Goal: Task Accomplishment & Management: Complete application form

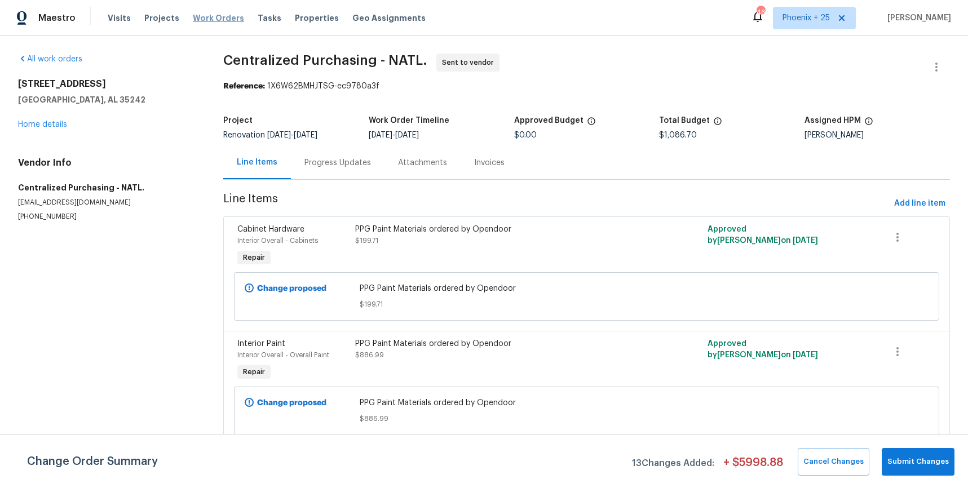
click at [218, 18] on span "Work Orders" at bounding box center [218, 17] width 51 height 11
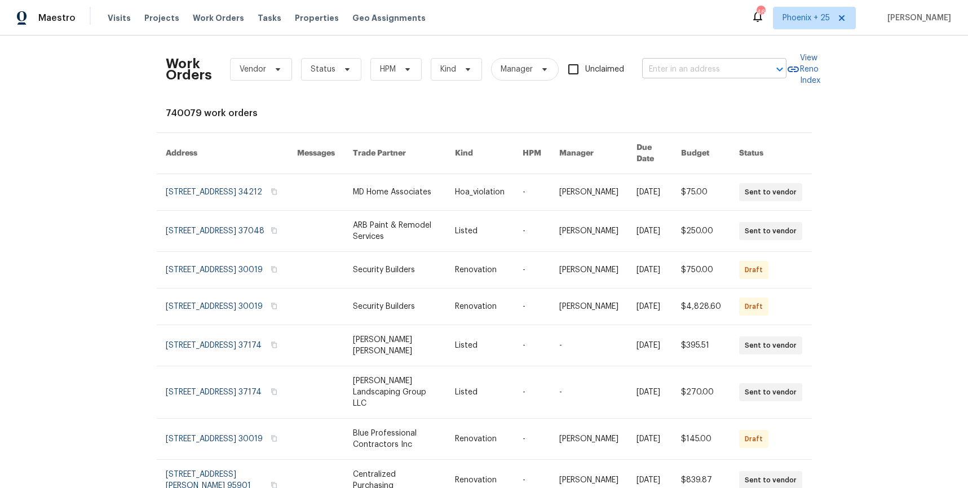
click at [723, 77] on input "text" at bounding box center [698, 69] width 113 height 17
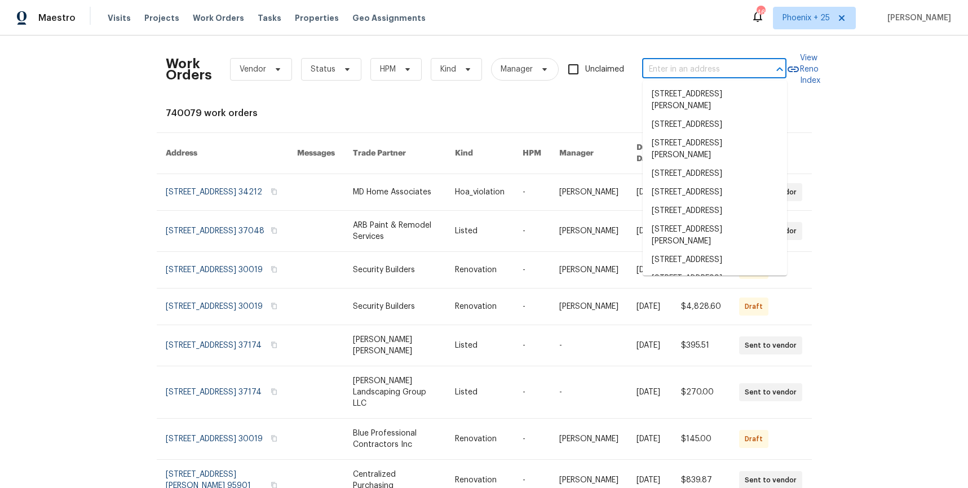
paste input "[STREET_ADDRESS]"
type input "[STREET_ADDRESS]"
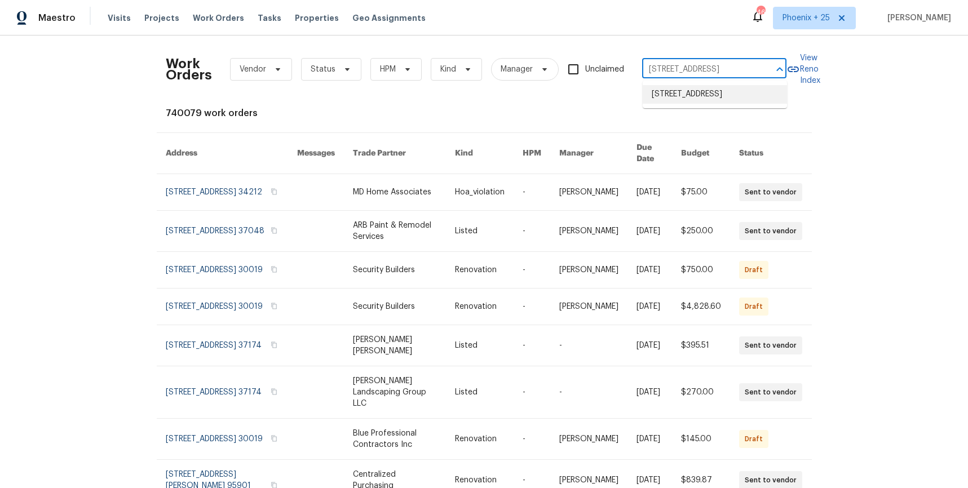
click at [710, 98] on li "[STREET_ADDRESS]" at bounding box center [715, 94] width 144 height 19
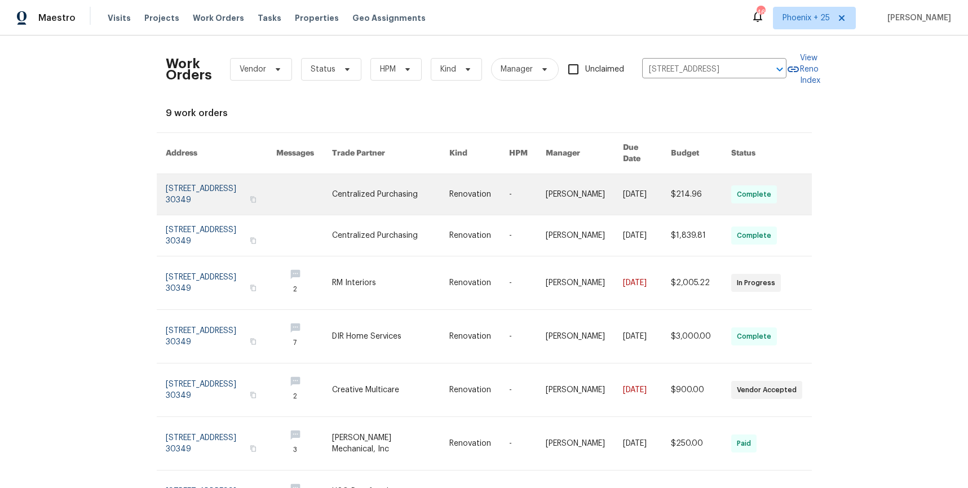
click at [448, 190] on link at bounding box center [390, 194] width 117 height 41
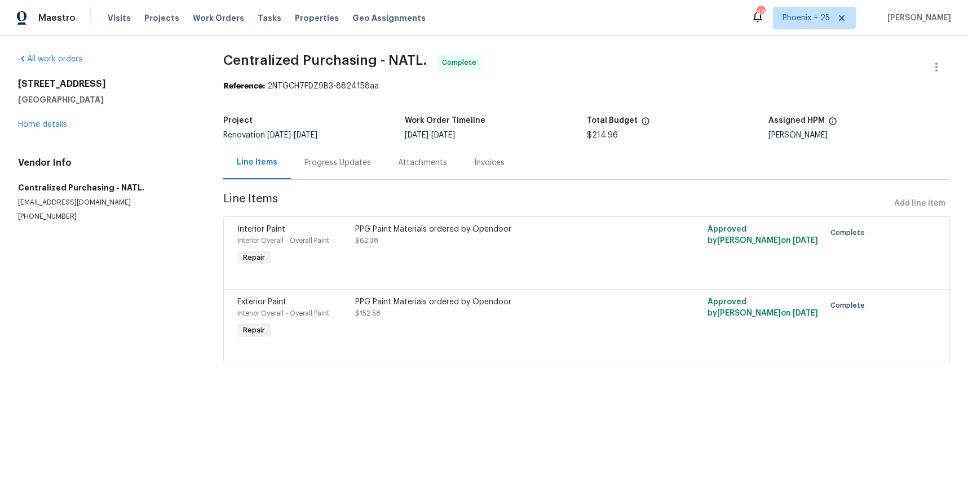
click at [67, 127] on div "[STREET_ADDRESS] Home details" at bounding box center [107, 104] width 178 height 52
click at [59, 121] on link "Home details" at bounding box center [42, 125] width 49 height 8
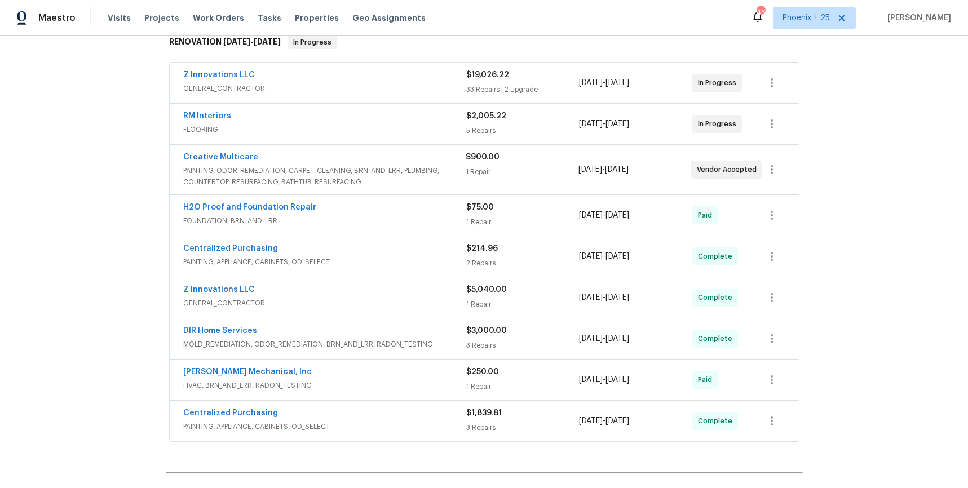
scroll to position [250, 0]
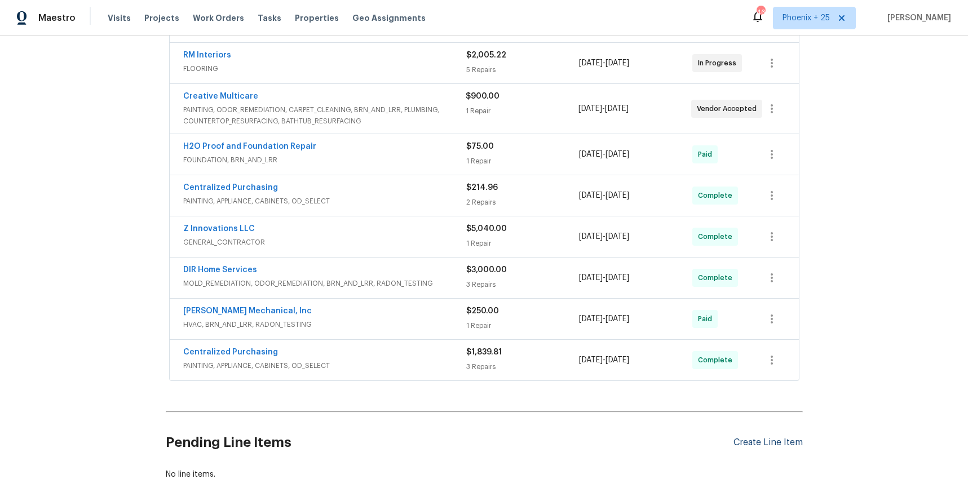
click at [773, 446] on div "Create Line Item" at bounding box center [768, 443] width 69 height 11
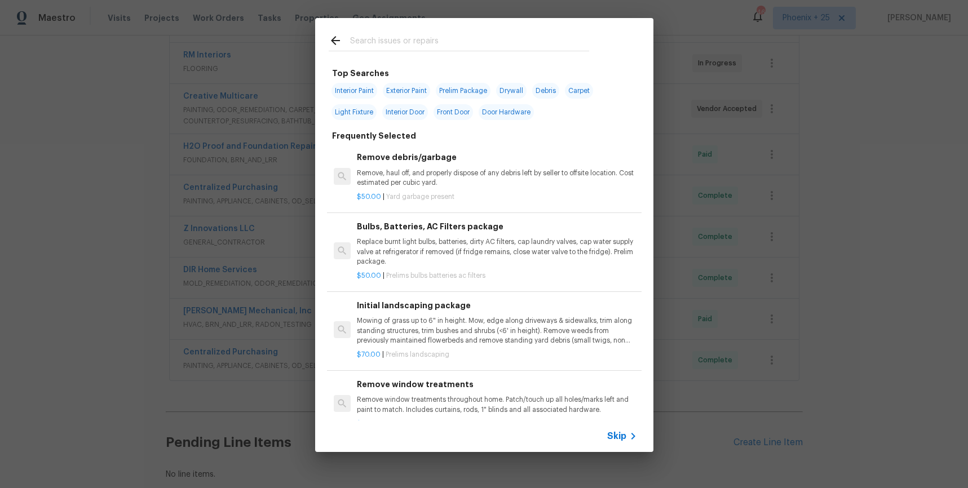
click at [398, 47] on input "text" at bounding box center [469, 42] width 239 height 17
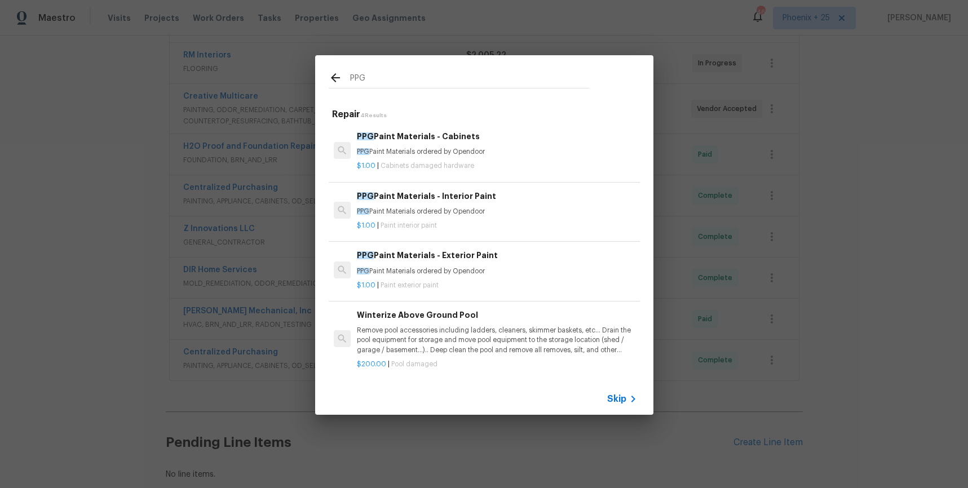
type input "PPG"
click at [480, 222] on p "$1.00 | Paint interior paint" at bounding box center [497, 226] width 280 height 10
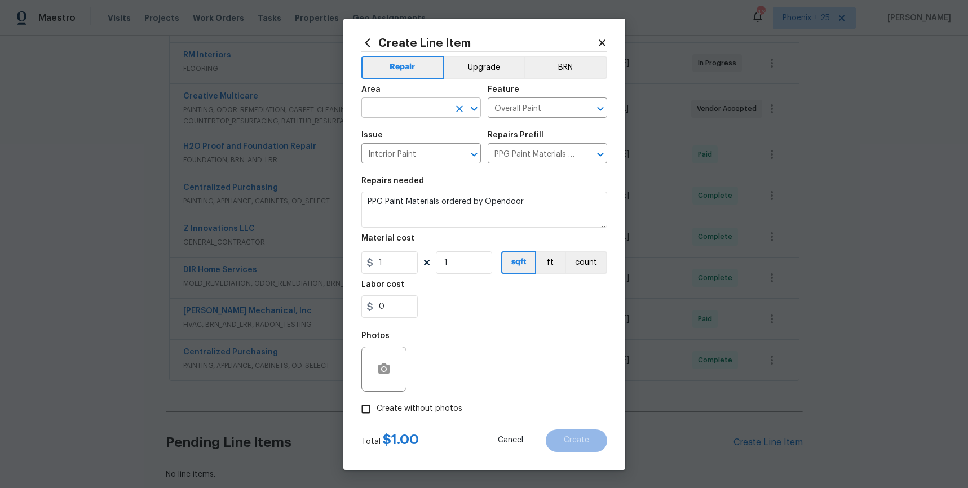
click at [419, 116] on input "text" at bounding box center [406, 108] width 88 height 17
click at [409, 148] on li "Interior Overall" at bounding box center [422, 152] width 120 height 19
type input "Interior Overall"
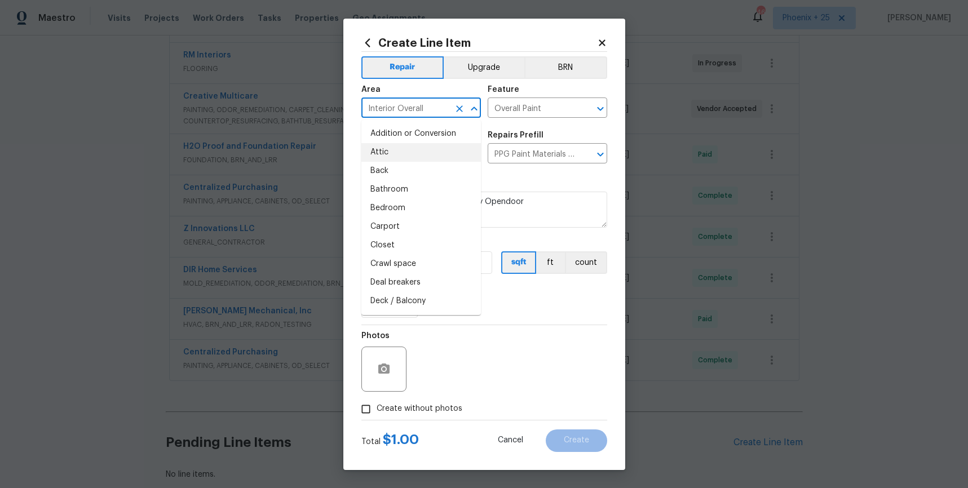
click at [490, 391] on div "Photos" at bounding box center [485, 361] width 246 height 73
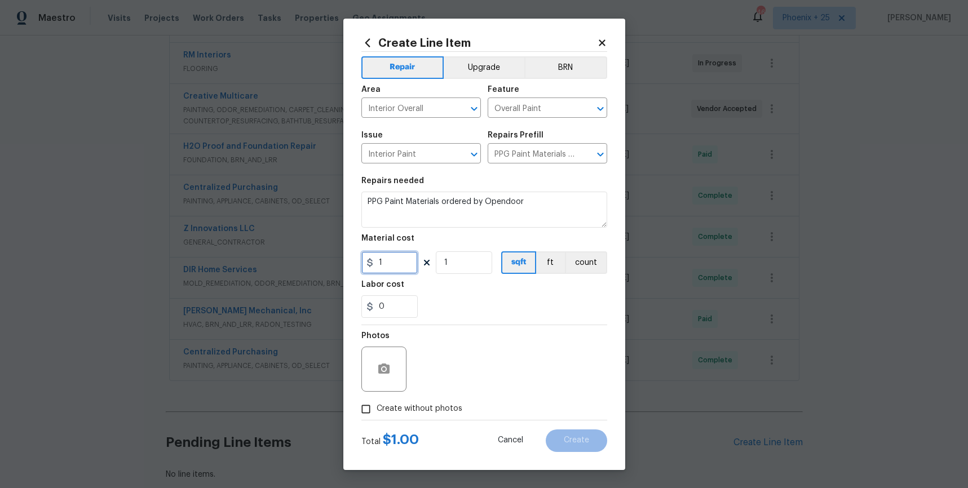
click at [399, 261] on input "1" at bounding box center [390, 263] width 56 height 23
type input "136.93"
click at [445, 410] on span "Create without photos" at bounding box center [420, 409] width 86 height 12
click at [377, 410] on input "Create without photos" at bounding box center [365, 409] width 21 height 21
checkbox input "true"
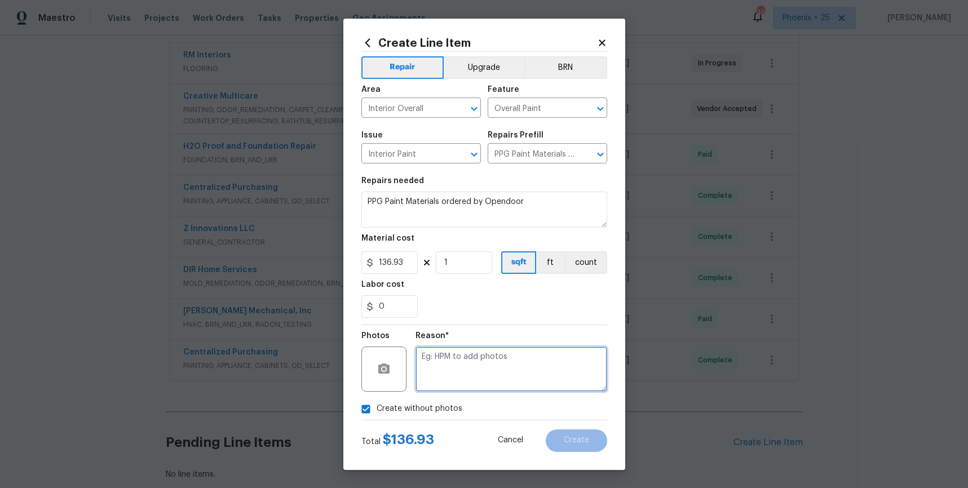
click at [457, 376] on textarea at bounding box center [512, 369] width 192 height 45
type textarea "n"
type textarea "NA"
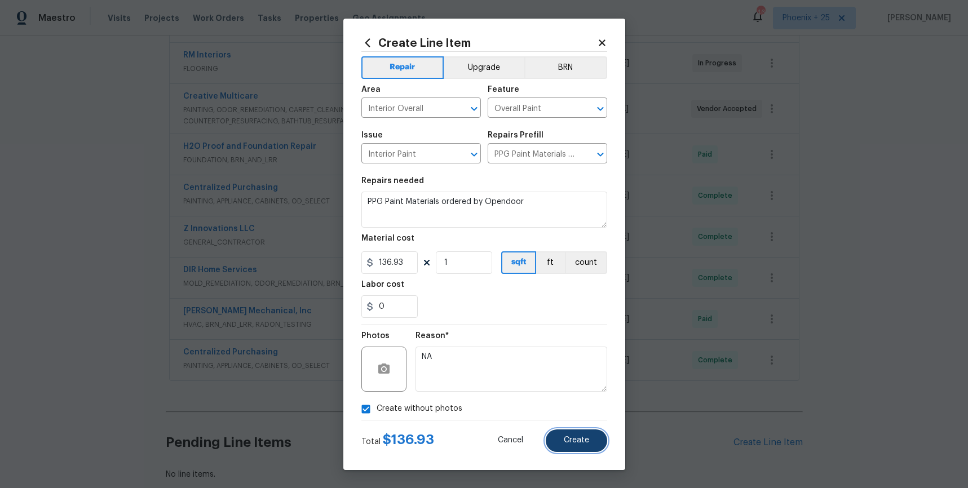
click at [586, 433] on button "Create" at bounding box center [576, 441] width 61 height 23
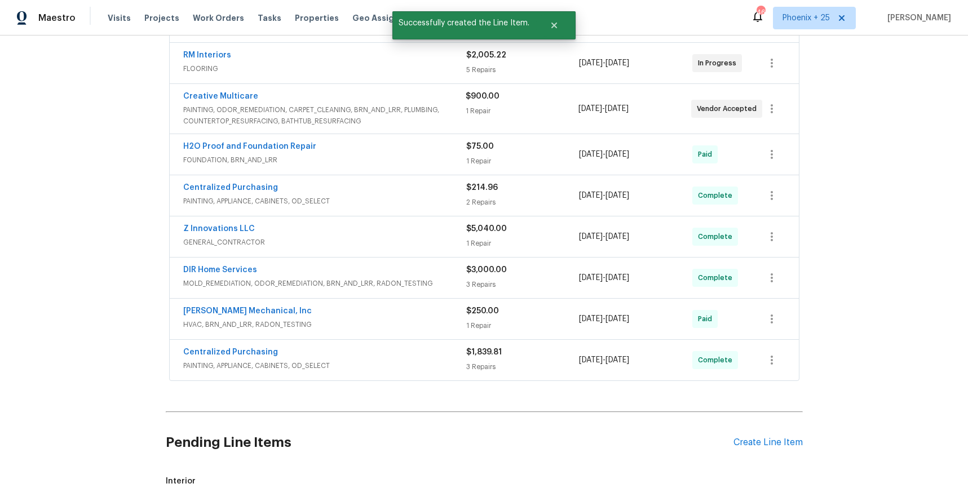
scroll to position [448, 0]
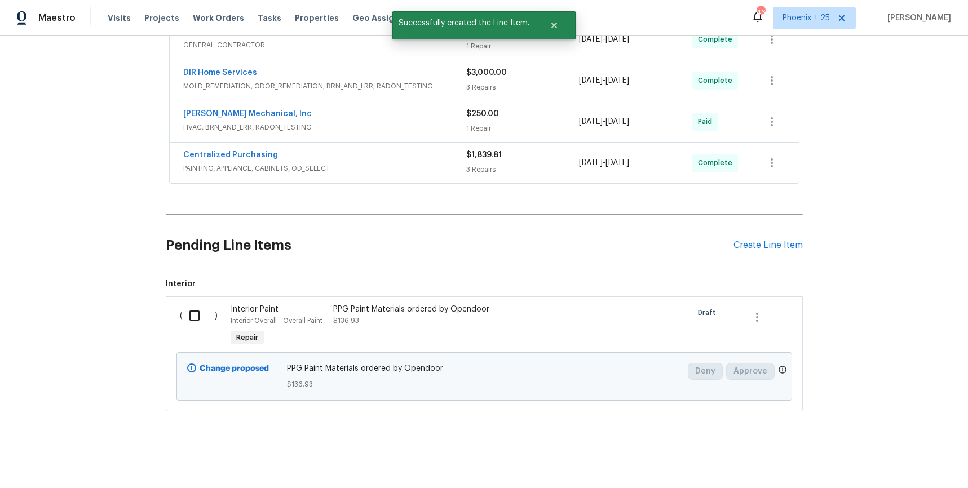
drag, startPoint x: 193, startPoint y: 312, endPoint x: 187, endPoint y: 312, distance: 5.7
click at [193, 312] on input "checkbox" at bounding box center [199, 316] width 32 height 24
checkbox input "true"
click at [888, 466] on span "Create Work Order" at bounding box center [903, 460] width 75 height 14
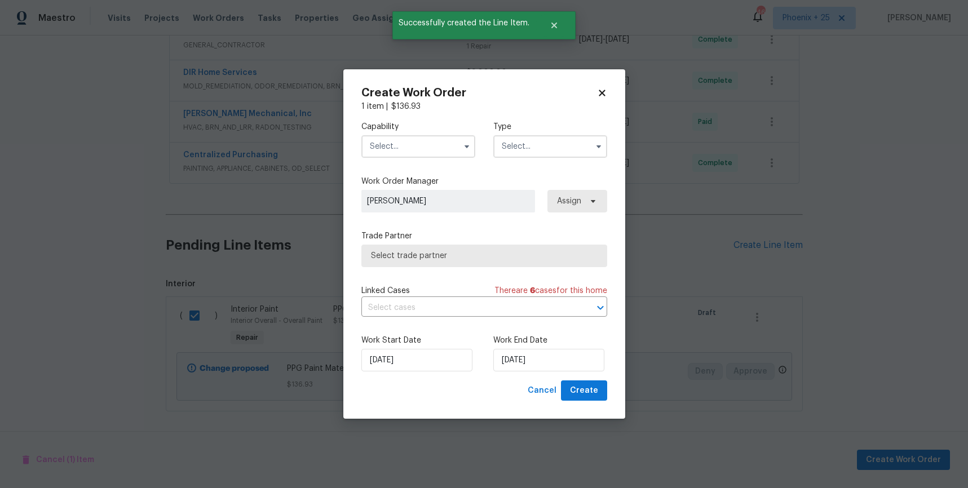
click at [415, 145] on input "text" at bounding box center [419, 146] width 114 height 23
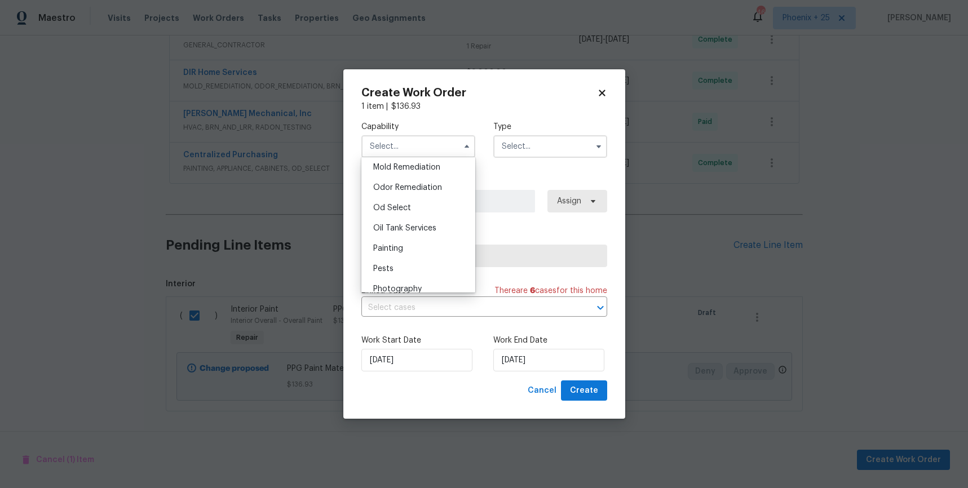
scroll to position [890, 0]
click at [417, 232] on div "Painting" at bounding box center [418, 228] width 108 height 20
type input "Painting"
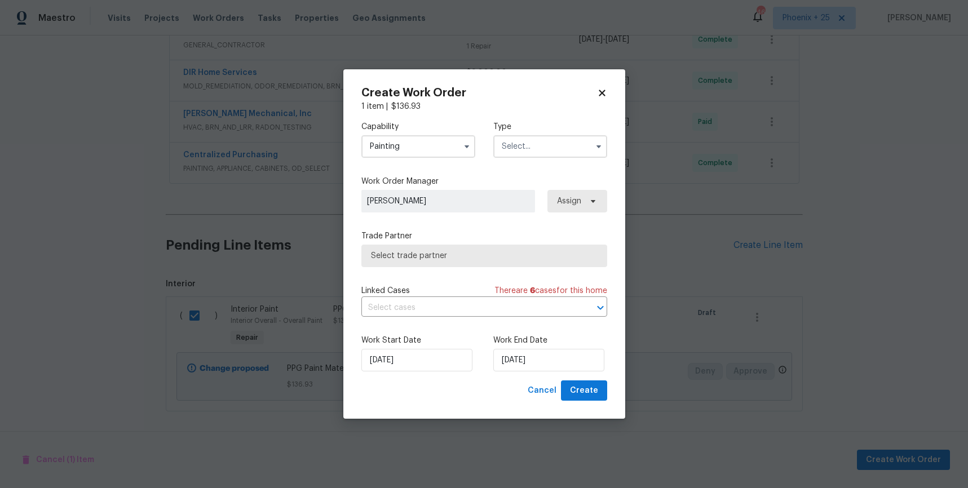
click at [525, 153] on input "text" at bounding box center [551, 146] width 114 height 23
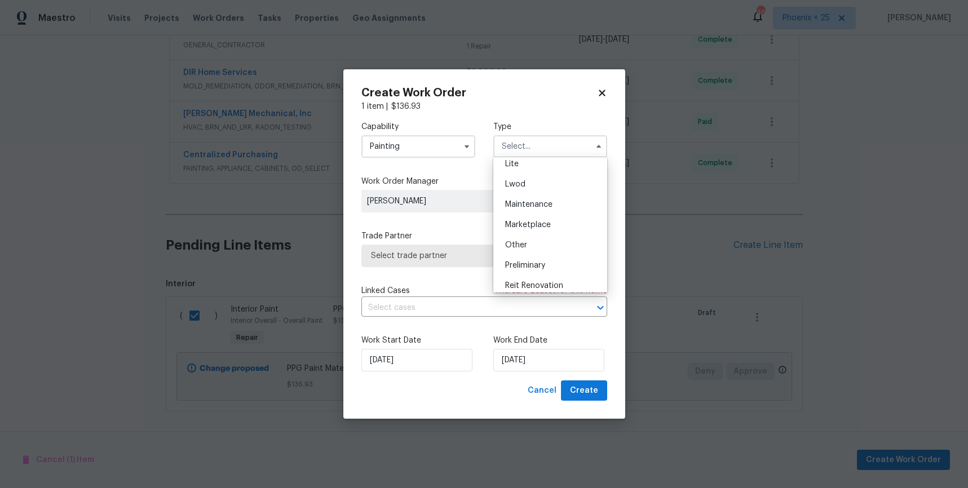
scroll to position [256, 0]
click at [548, 201] on div "Renovation" at bounding box center [550, 198] width 108 height 20
type input "Renovation"
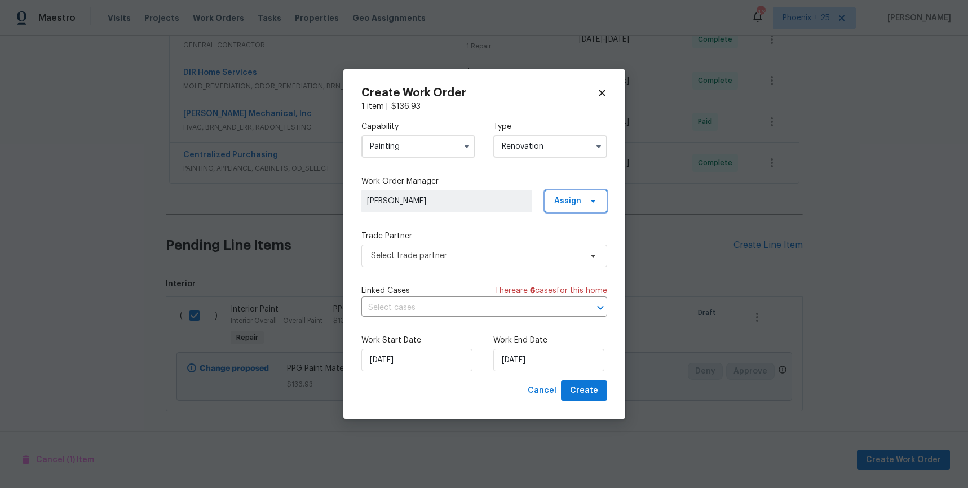
drag, startPoint x: 573, startPoint y: 204, endPoint x: 574, endPoint y: 213, distance: 9.1
click at [573, 204] on span "Assign" at bounding box center [567, 201] width 27 height 11
click at [575, 249] on div "Assign to me" at bounding box center [577, 248] width 49 height 11
click at [416, 263] on span "Select trade partner" at bounding box center [485, 256] width 246 height 23
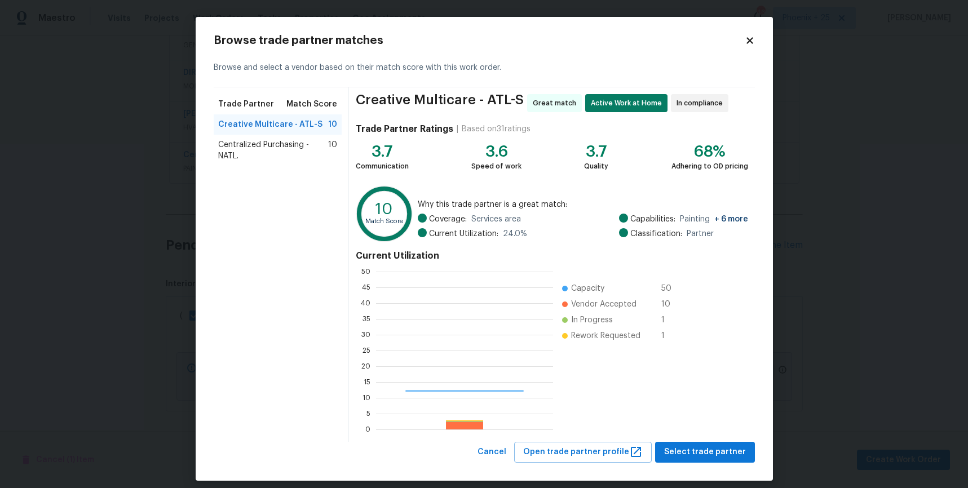
scroll to position [158, 177]
click at [297, 158] on span "Centralized Purchasing - NATL." at bounding box center [273, 150] width 111 height 23
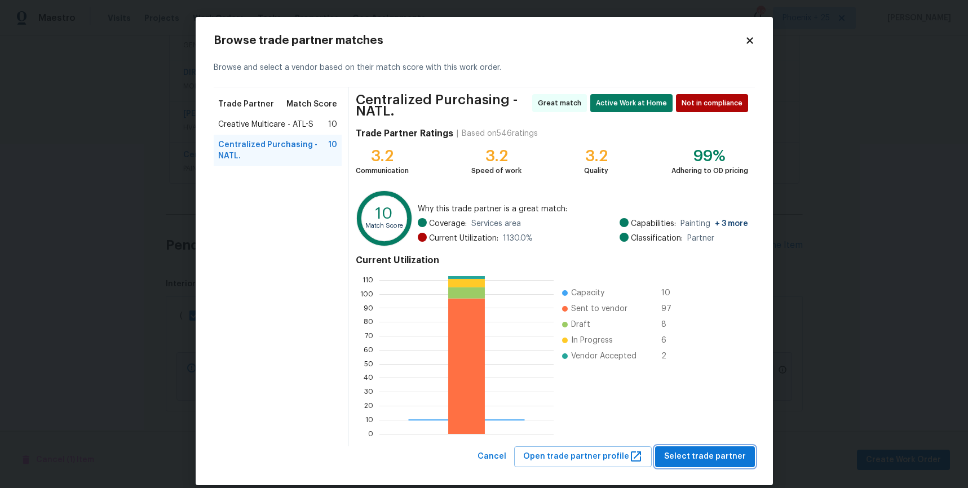
click at [735, 460] on span "Select trade partner" at bounding box center [705, 457] width 82 height 14
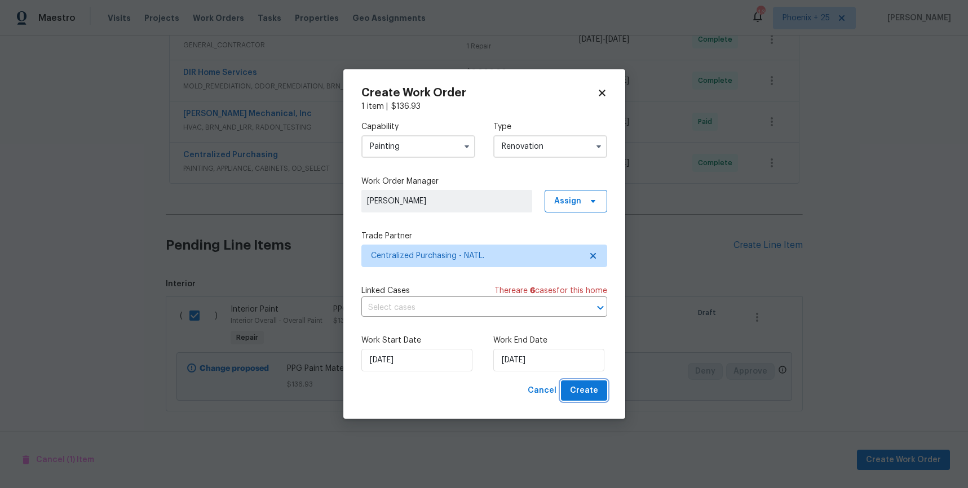
click at [573, 394] on span "Create" at bounding box center [584, 391] width 28 height 14
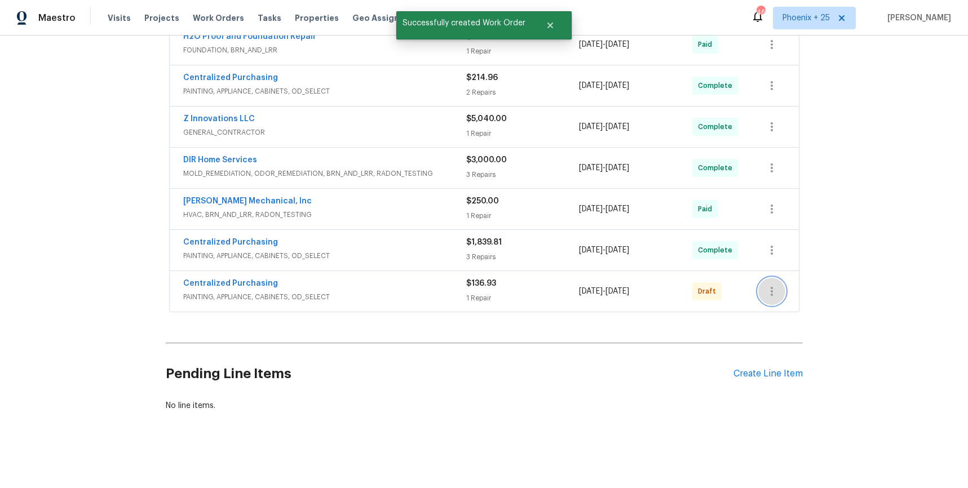
click at [772, 294] on icon "button" at bounding box center [772, 292] width 14 height 14
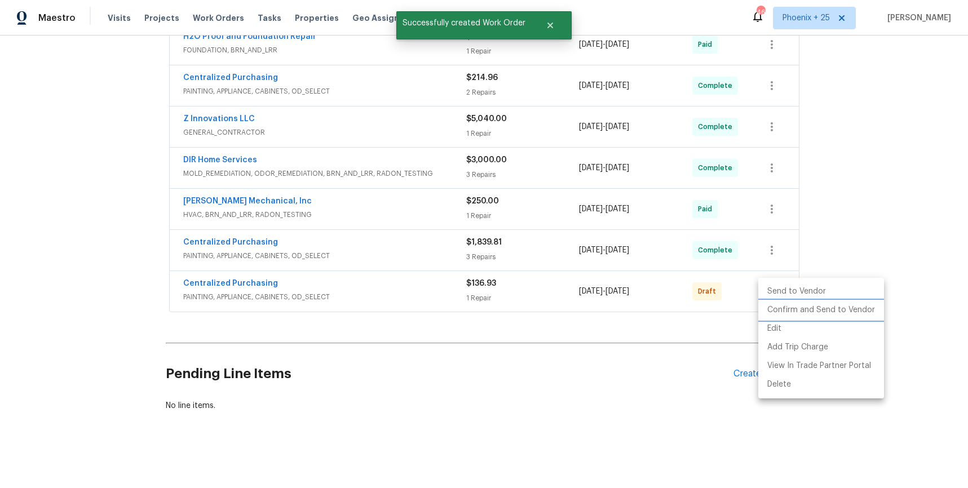
click at [775, 312] on li "Confirm and Send to Vendor" at bounding box center [822, 310] width 126 height 19
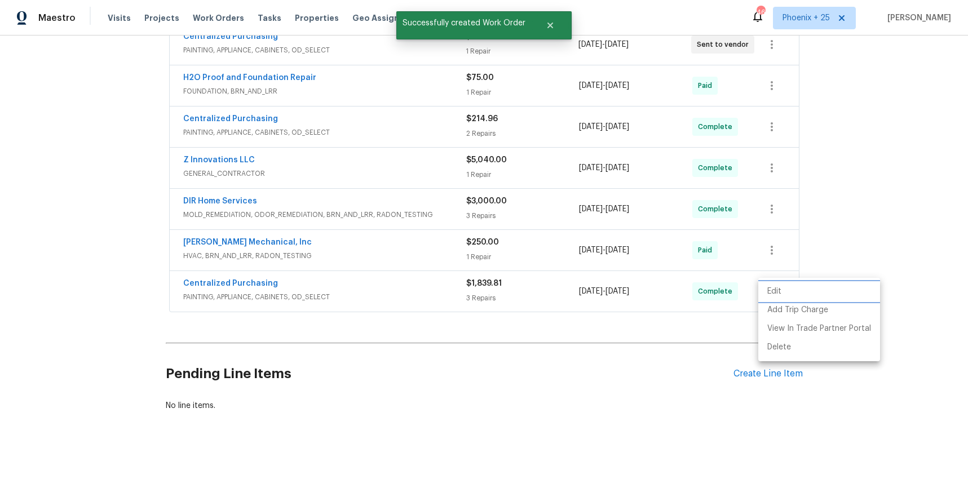
scroll to position [113, 0]
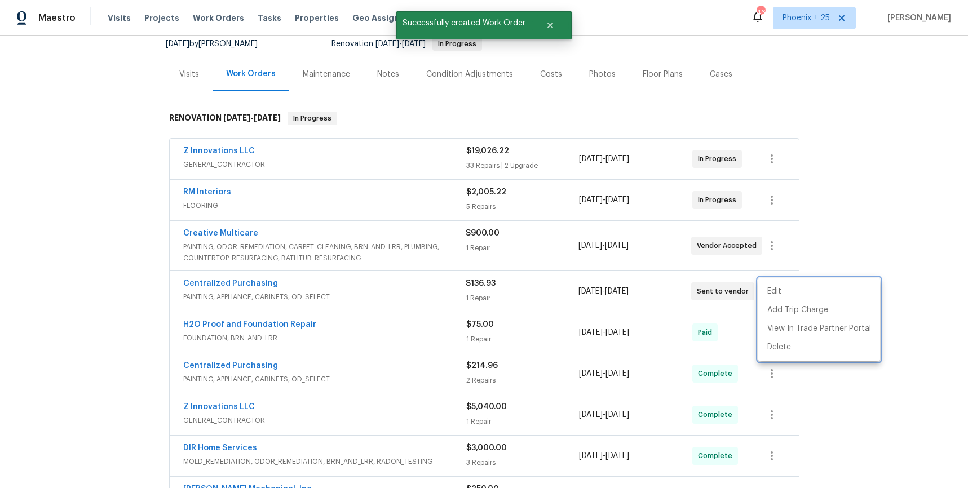
drag, startPoint x: 240, startPoint y: 290, endPoint x: 226, endPoint y: 288, distance: 14.2
click at [237, 290] on div at bounding box center [484, 244] width 968 height 488
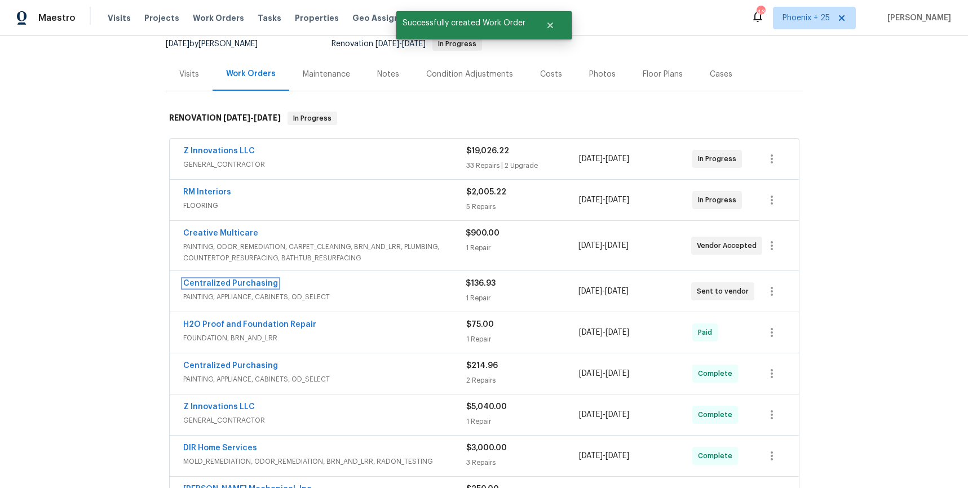
click at [215, 287] on link "Centralized Purchasing" at bounding box center [230, 284] width 95 height 8
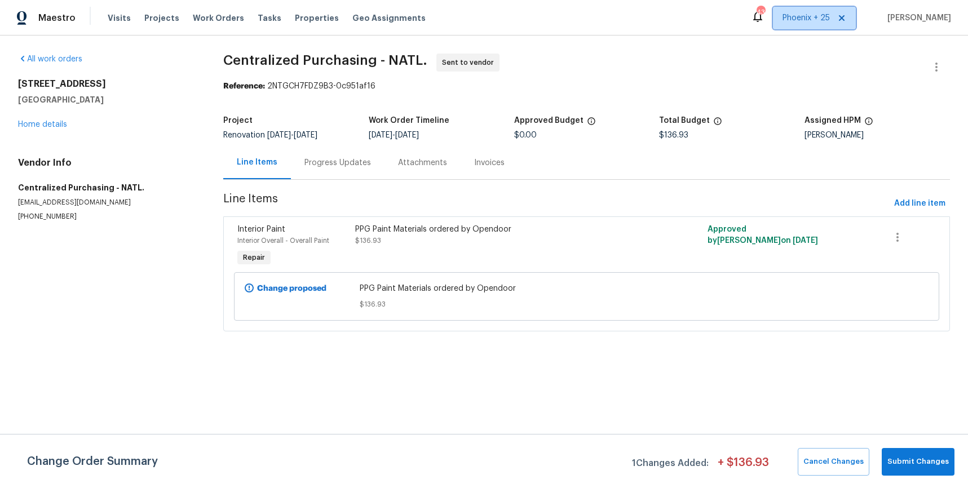
click at [818, 11] on span "Phoenix + 25" at bounding box center [814, 18] width 83 height 23
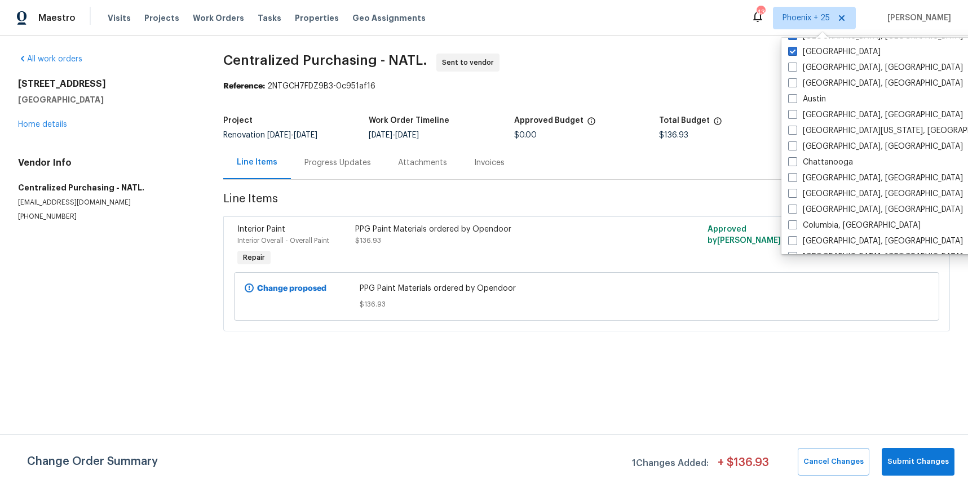
scroll to position [396, 0]
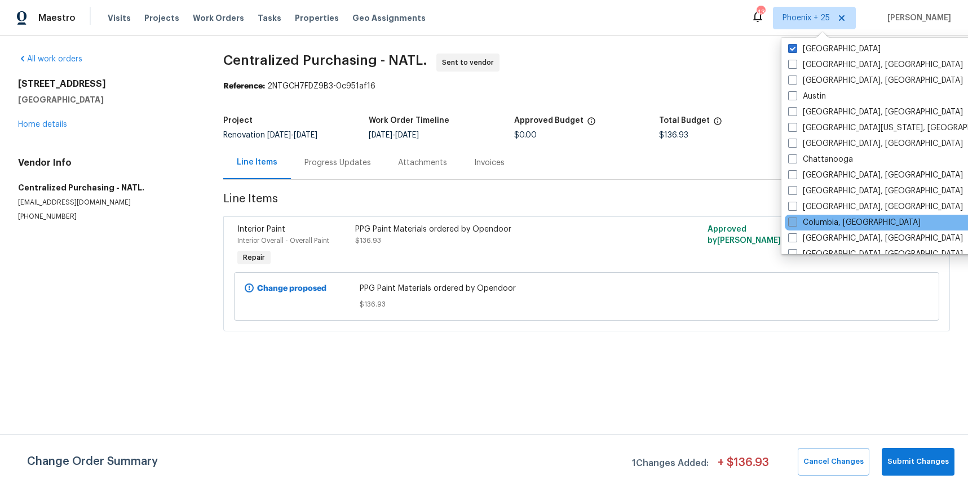
click at [836, 220] on label "Columbia, [GEOGRAPHIC_DATA]" at bounding box center [855, 222] width 133 height 11
click at [796, 220] on input "Columbia, [GEOGRAPHIC_DATA]" at bounding box center [792, 220] width 7 height 7
checkbox input "true"
click at [197, 14] on span "Work Orders" at bounding box center [218, 17] width 51 height 11
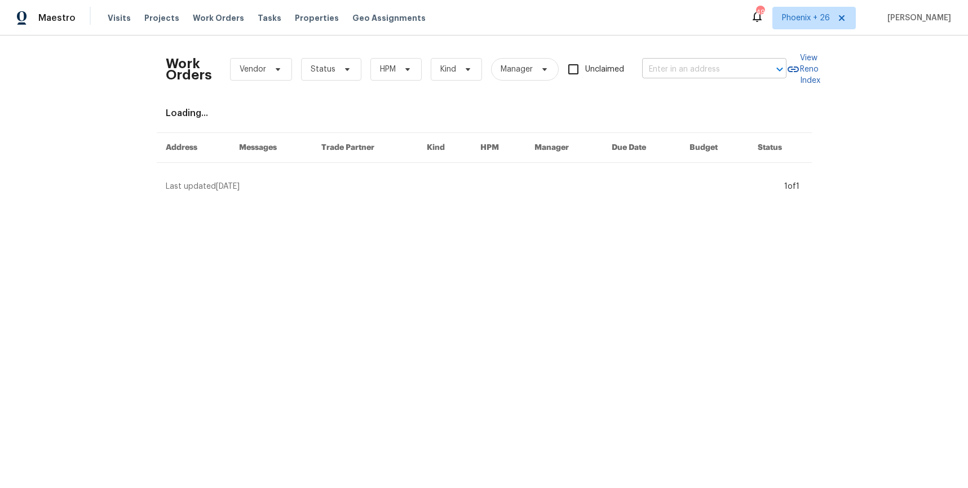
click at [685, 61] on input "text" at bounding box center [698, 69] width 113 height 17
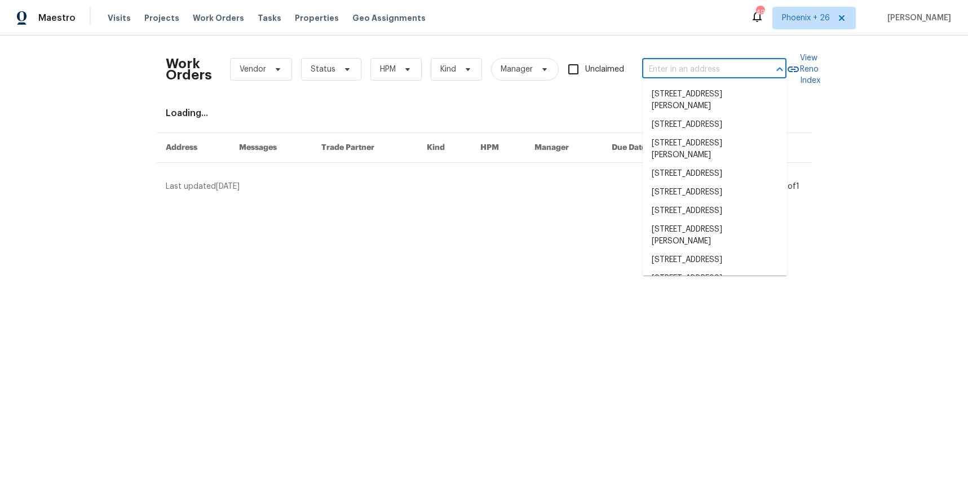
paste input "[STREET_ADDRESS]"
type input "[STREET_ADDRESS]"
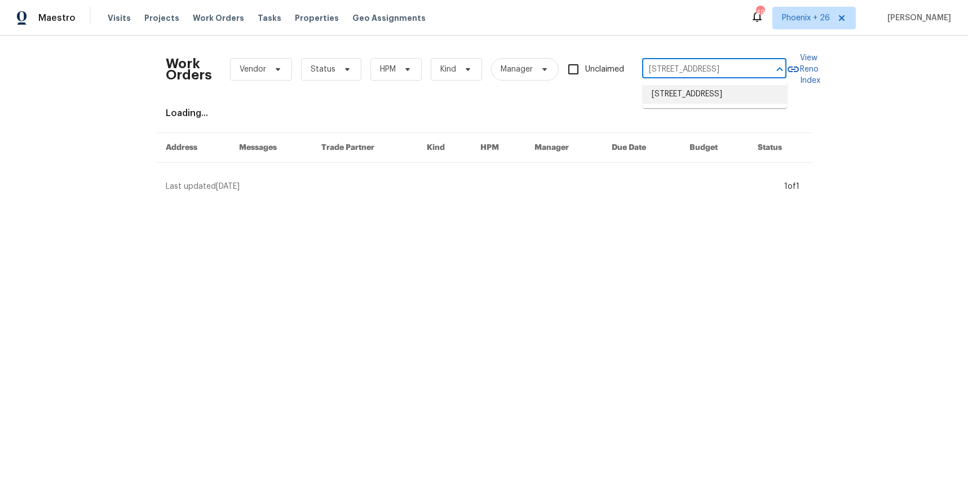
click at [679, 91] on li "[STREET_ADDRESS]" at bounding box center [715, 94] width 144 height 19
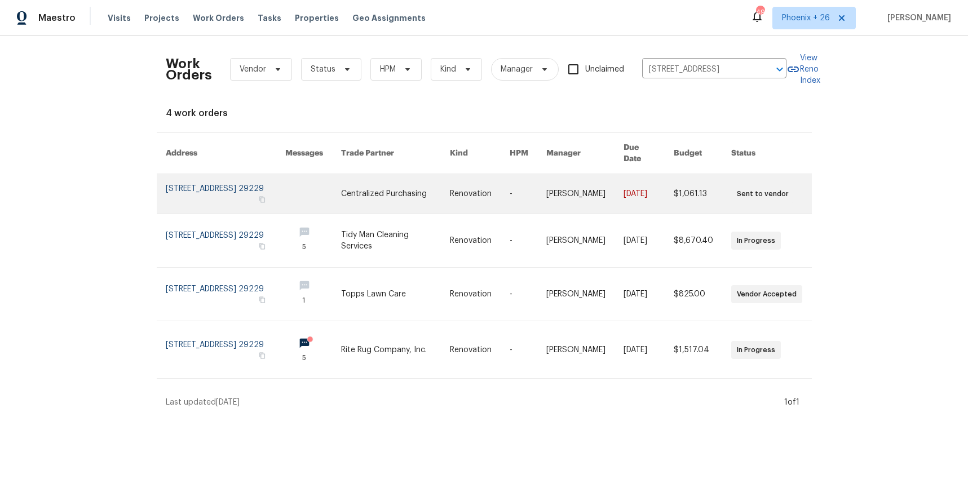
click at [376, 181] on link at bounding box center [395, 193] width 109 height 39
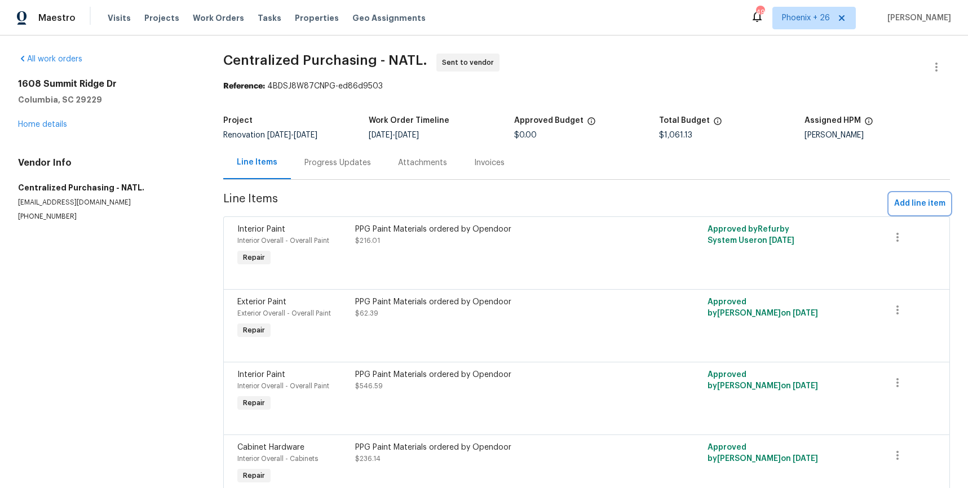
click at [905, 204] on span "Add line item" at bounding box center [920, 204] width 51 height 14
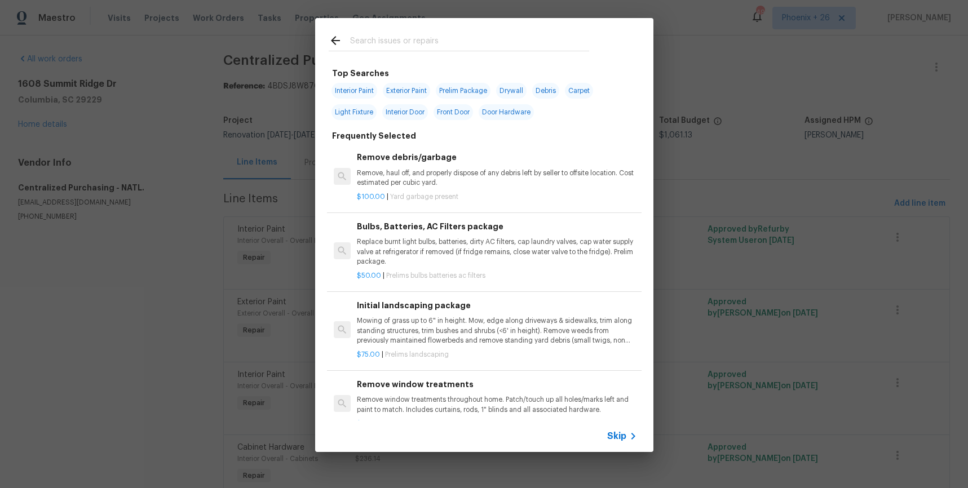
click at [452, 47] on input "text" at bounding box center [469, 42] width 239 height 17
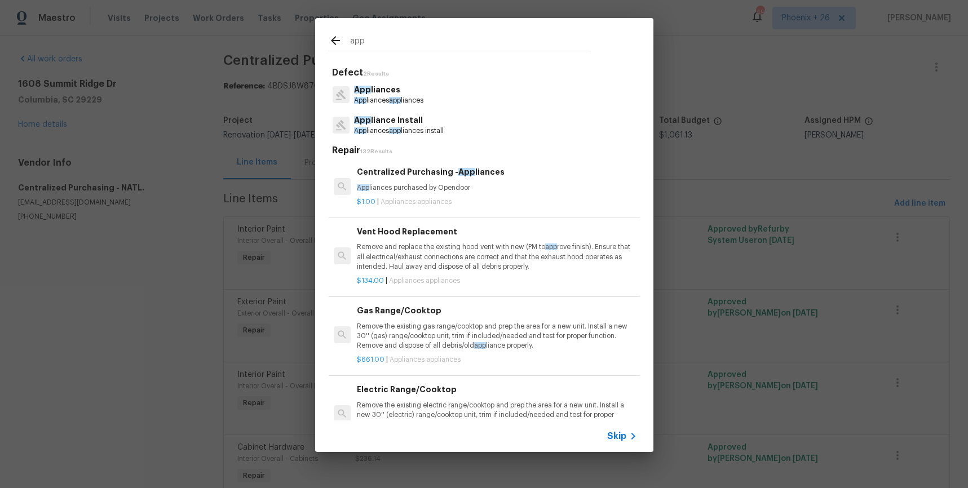
type input "app"
click at [525, 201] on p "$1.00 | Appliances appliances" at bounding box center [497, 202] width 280 height 10
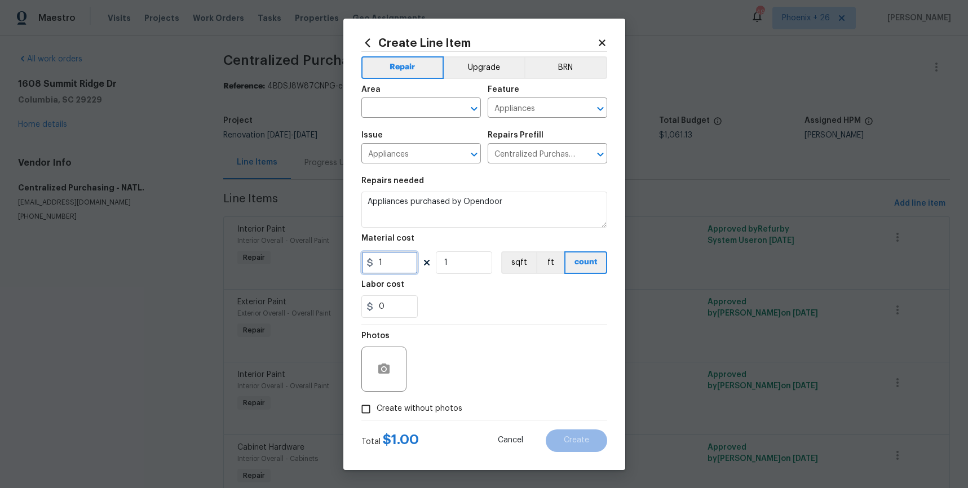
drag, startPoint x: 399, startPoint y: 253, endPoint x: 402, endPoint y: 260, distance: 7.1
click at [400, 257] on input "1" at bounding box center [390, 263] width 56 height 23
click at [369, 259] on div "1" at bounding box center [390, 263] width 56 height 23
type input "681.28"
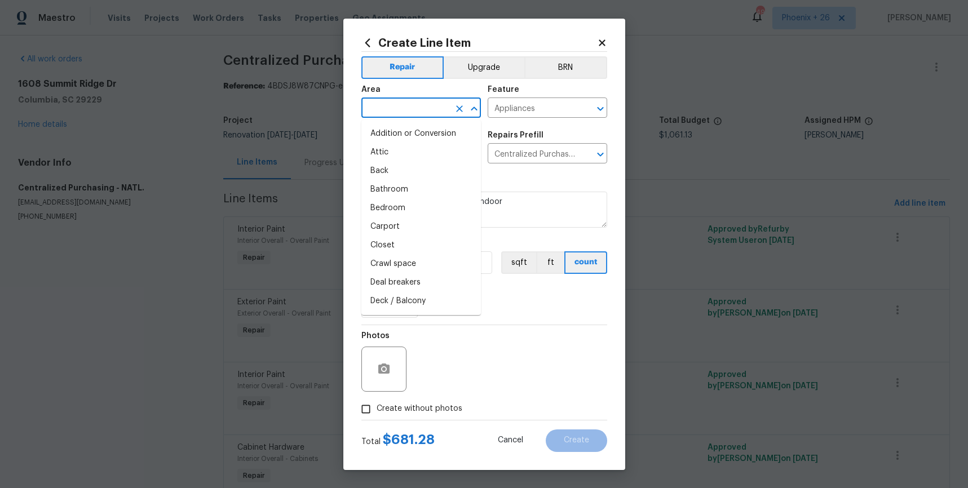
click at [441, 106] on input "text" at bounding box center [406, 108] width 88 height 17
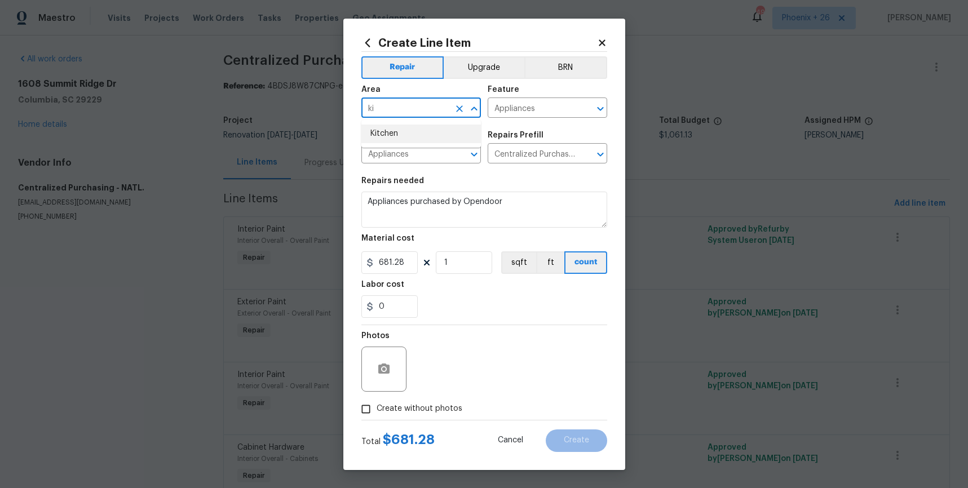
click at [420, 137] on li "Kitchen" at bounding box center [422, 134] width 120 height 19
type input "Kitchen"
click at [439, 408] on span "Create without photos" at bounding box center [420, 409] width 86 height 12
click at [377, 408] on input "Create without photos" at bounding box center [365, 409] width 21 height 21
checkbox input "true"
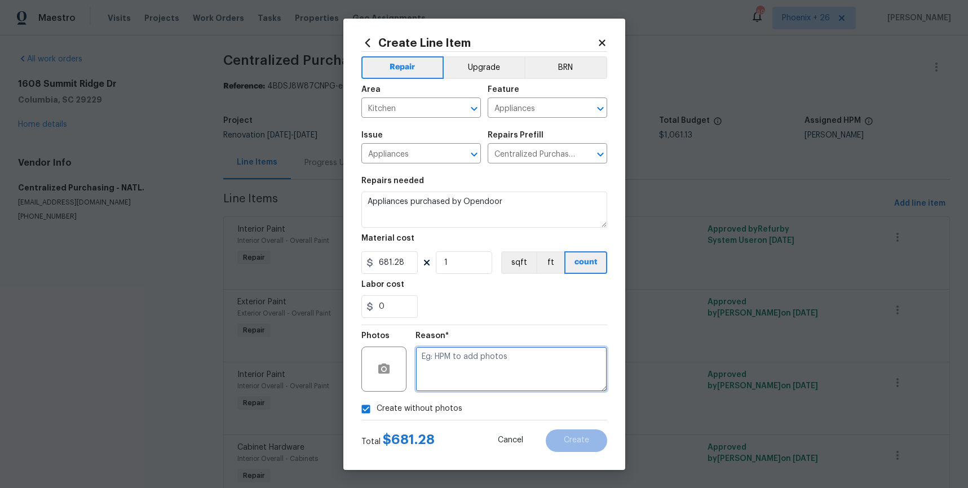
drag, startPoint x: 440, startPoint y: 404, endPoint x: 451, endPoint y: 379, distance: 27.0
click at [451, 379] on textarea at bounding box center [512, 369] width 192 height 45
type textarea "NA"
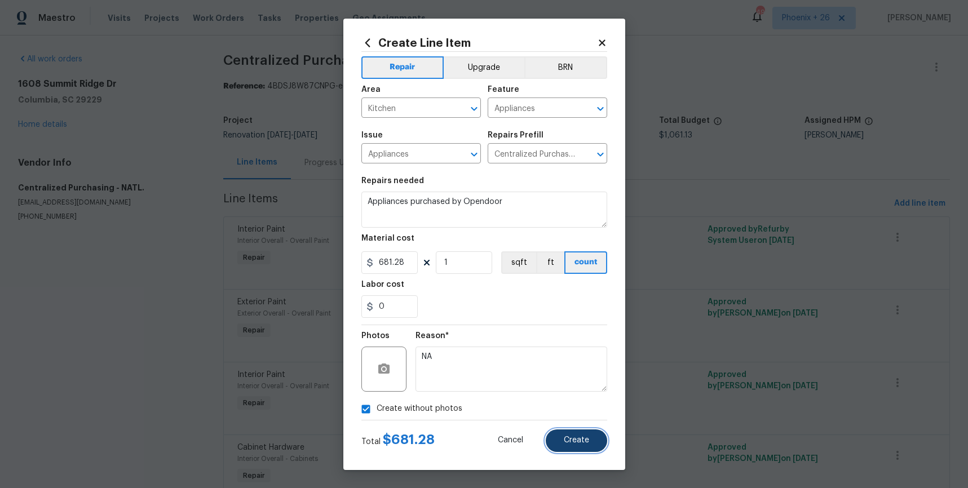
click at [597, 447] on button "Create" at bounding box center [576, 441] width 61 height 23
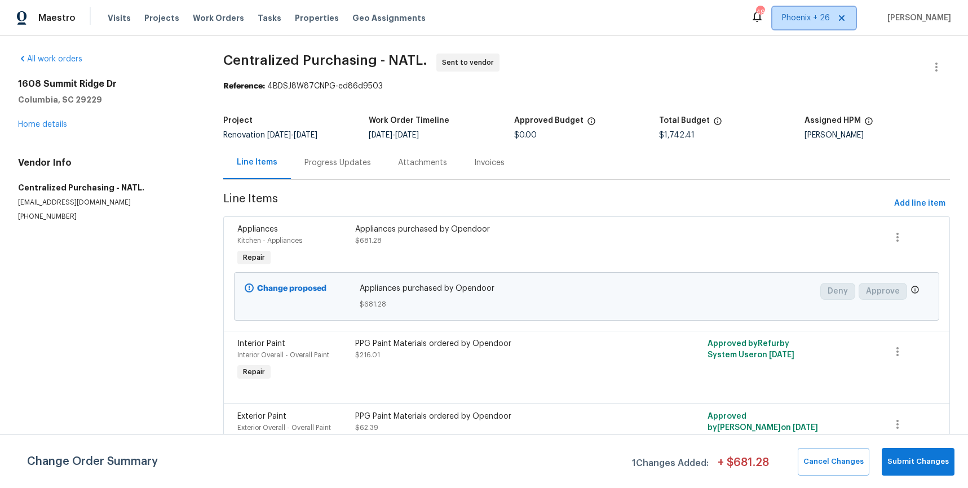
drag, startPoint x: 806, startPoint y: 19, endPoint x: 805, endPoint y: 32, distance: 13.6
click at [806, 19] on span "Phoenix + 26" at bounding box center [806, 17] width 48 height 11
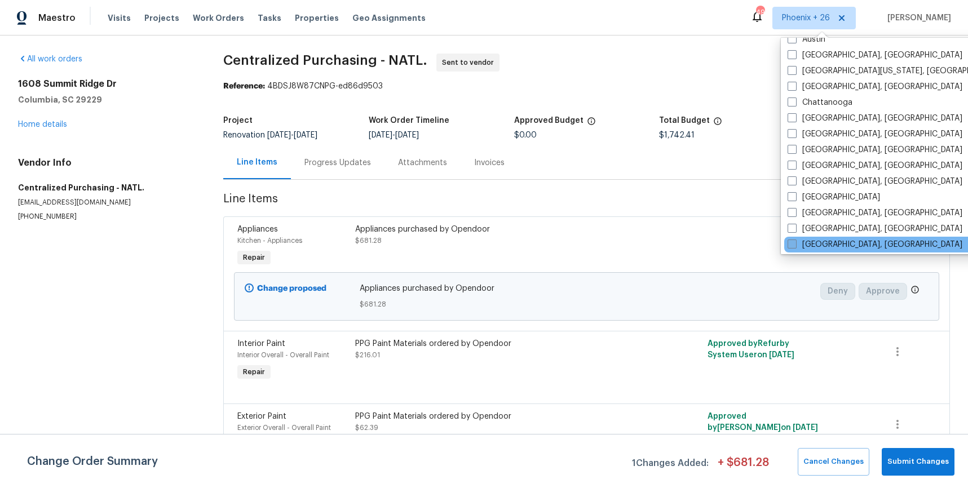
scroll to position [756, 0]
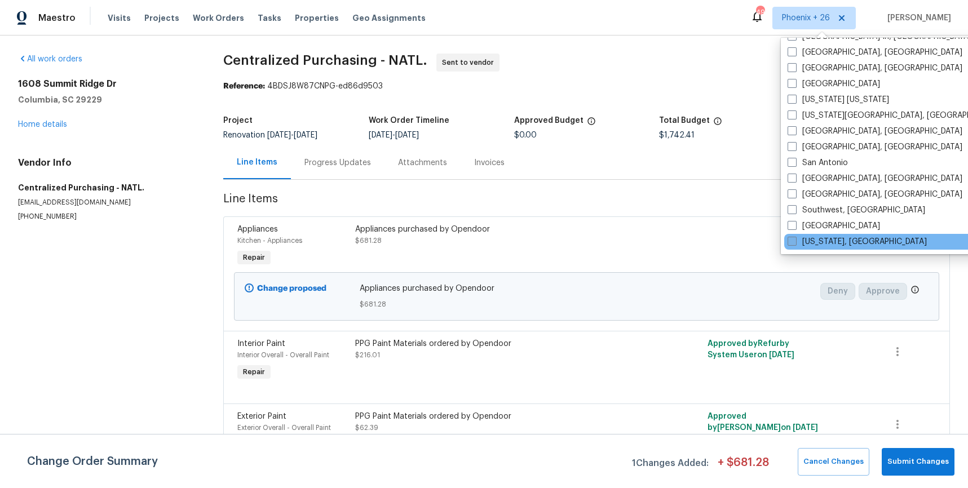
click at [818, 239] on label "[US_STATE], [GEOGRAPHIC_DATA]" at bounding box center [857, 241] width 139 height 11
click at [795, 239] on input "[US_STATE], [GEOGRAPHIC_DATA]" at bounding box center [791, 239] width 7 height 7
checkbox input "true"
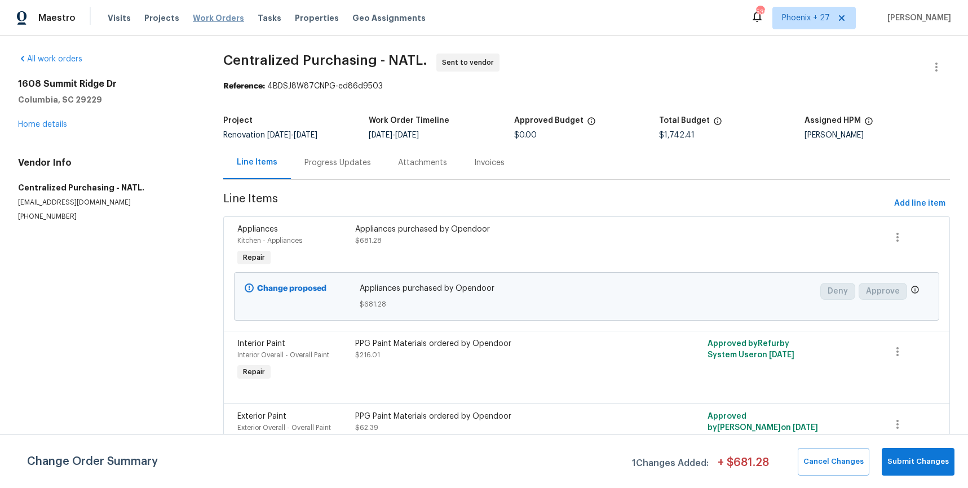
click at [194, 16] on span "Work Orders" at bounding box center [218, 17] width 51 height 11
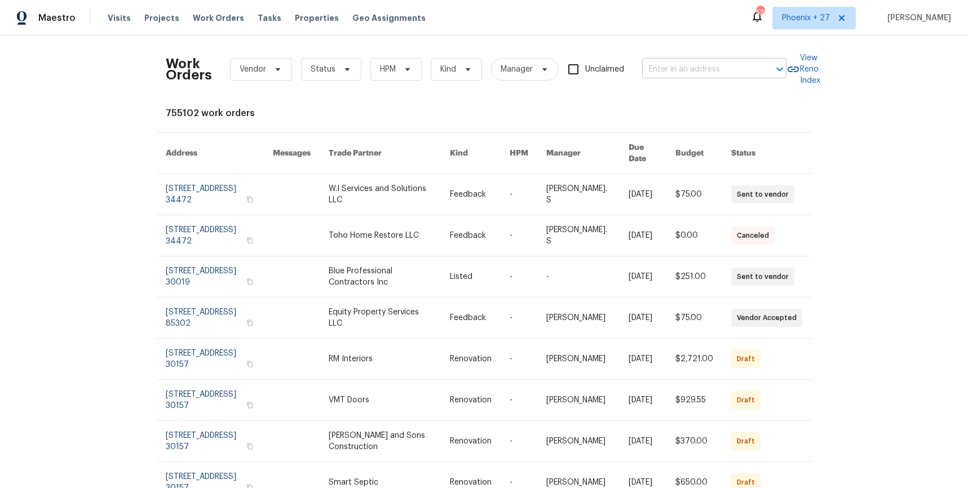
click at [696, 69] on input "text" at bounding box center [698, 69] width 113 height 17
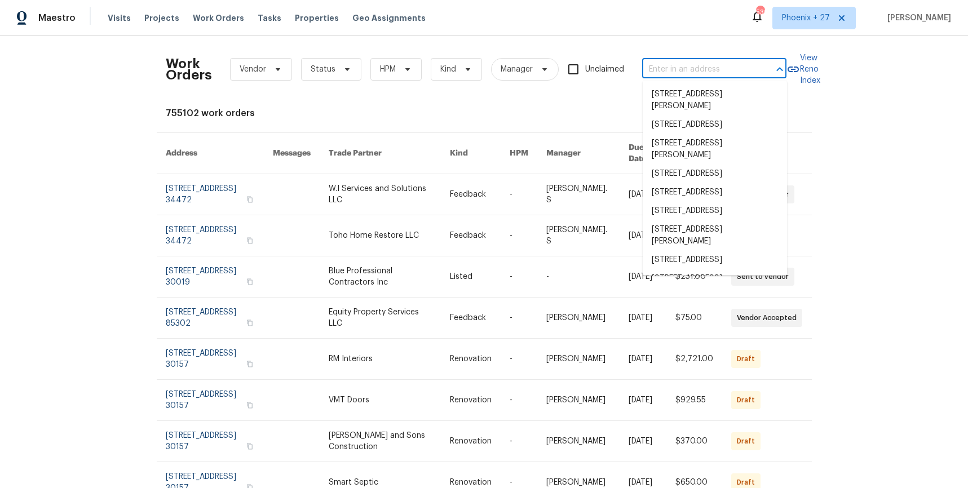
paste input "[STREET_ADDRESS]"
type input "[STREET_ADDRESS]"
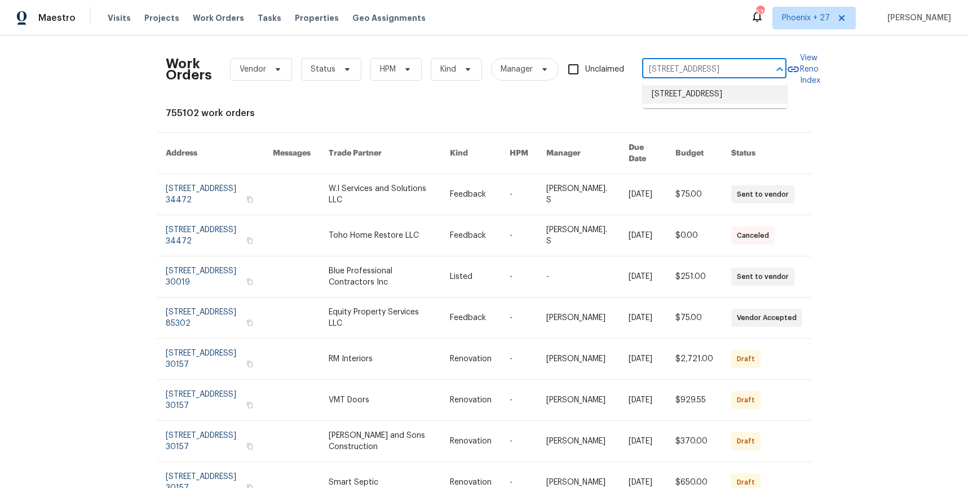
click at [697, 95] on li "[STREET_ADDRESS]" at bounding box center [715, 94] width 144 height 19
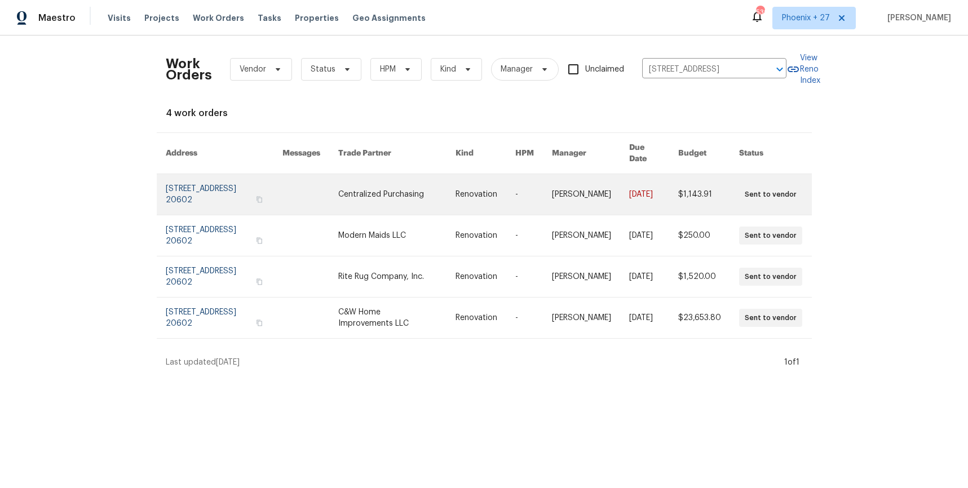
click at [373, 174] on link at bounding box center [396, 194] width 117 height 41
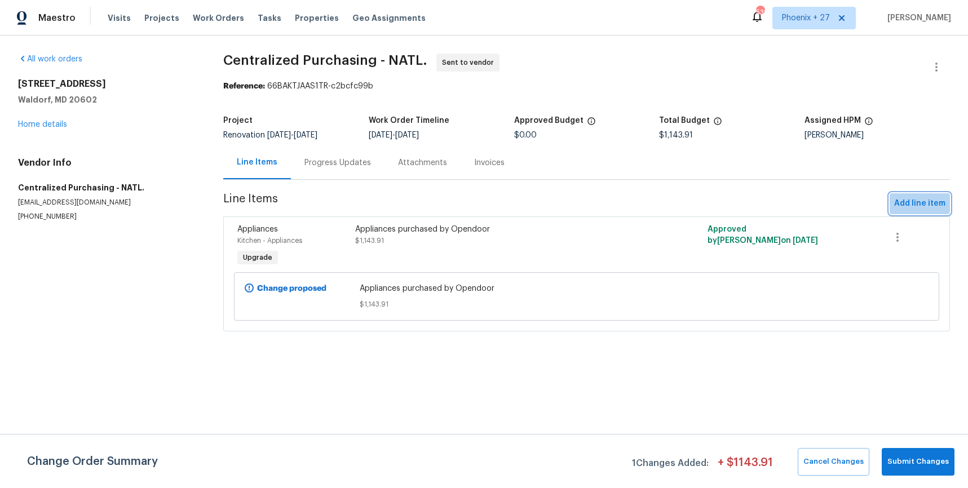
click at [898, 200] on span "Add line item" at bounding box center [920, 204] width 51 height 14
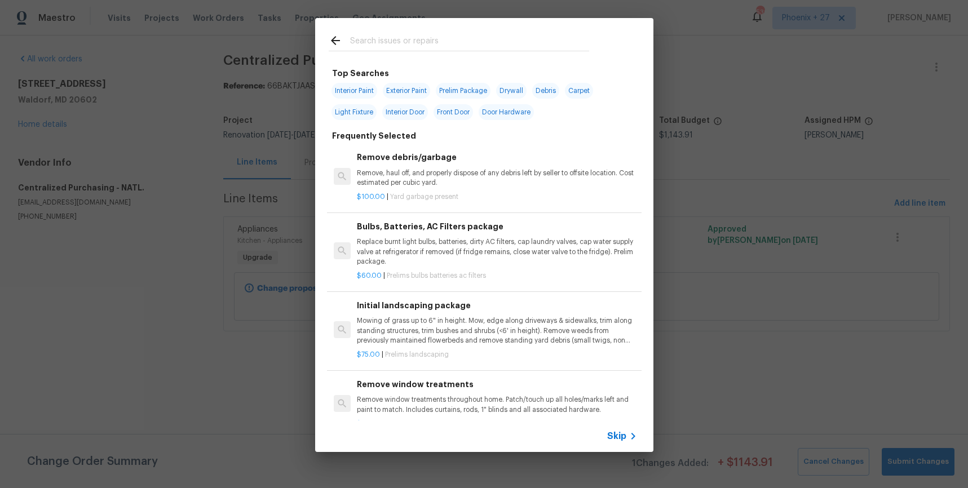
drag, startPoint x: 502, startPoint y: 59, endPoint x: 488, endPoint y: 46, distance: 19.2
click at [500, 58] on div at bounding box center [459, 40] width 288 height 45
click at [487, 46] on input "text" at bounding box center [469, 42] width 239 height 17
click at [720, 172] on div "Top Searches Interior Paint Exterior Paint Prelim Package Drywall Debris Carpet…" at bounding box center [484, 235] width 968 height 470
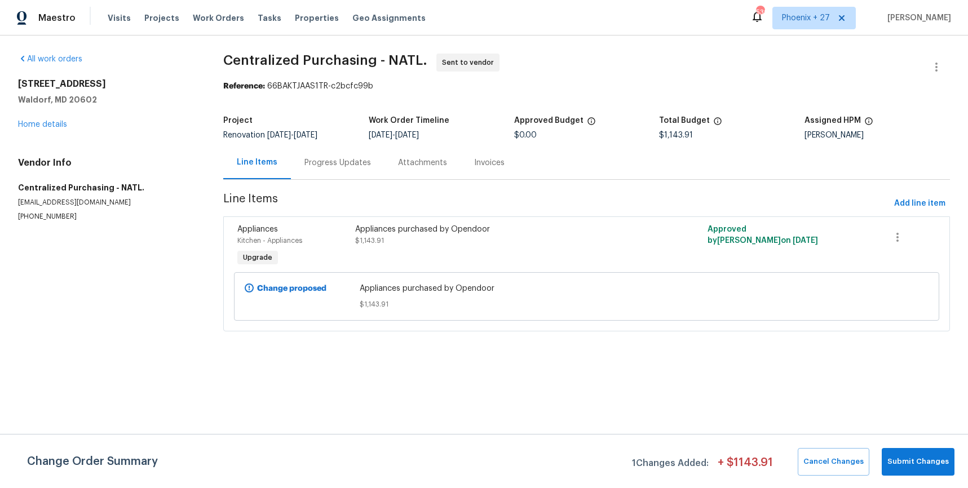
click at [955, 193] on div "All work orders [STREET_ADDRESS] Home details Vendor Info Centralized Purchasin…" at bounding box center [484, 200] width 968 height 328
click at [937, 202] on span "Add line item" at bounding box center [920, 204] width 51 height 14
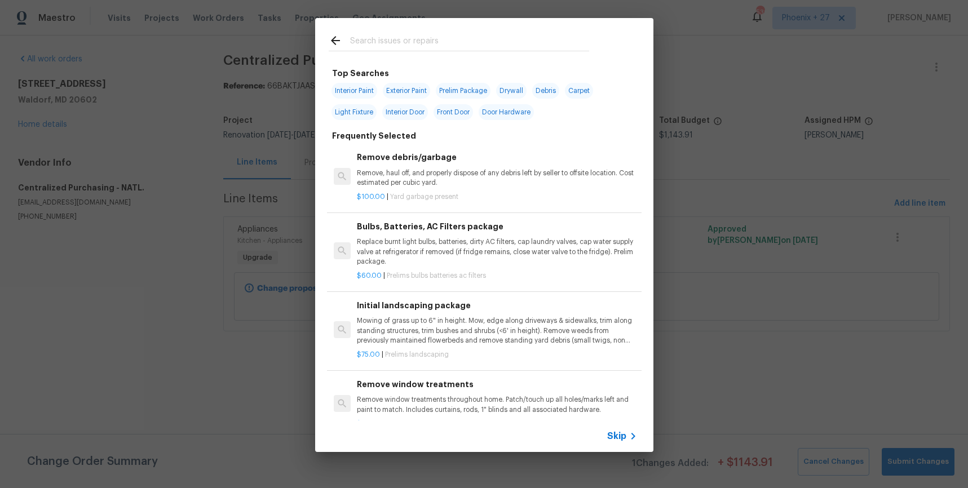
click at [514, 52] on div at bounding box center [459, 40] width 288 height 45
click at [513, 51] on div at bounding box center [459, 51] width 261 height 1
click at [513, 42] on input "text" at bounding box center [469, 42] width 239 height 17
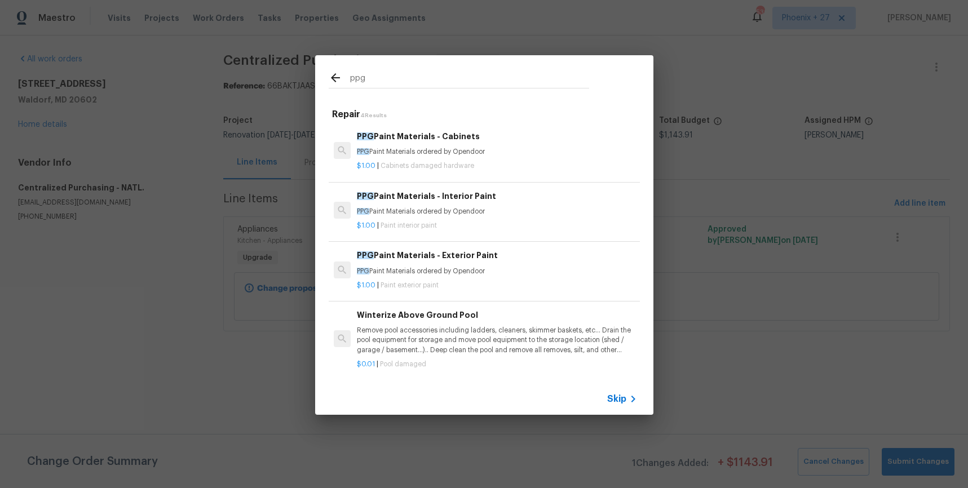
type input "ppg"
click at [575, 215] on p "PPG Paint Materials ordered by Opendoor" at bounding box center [497, 212] width 280 height 10
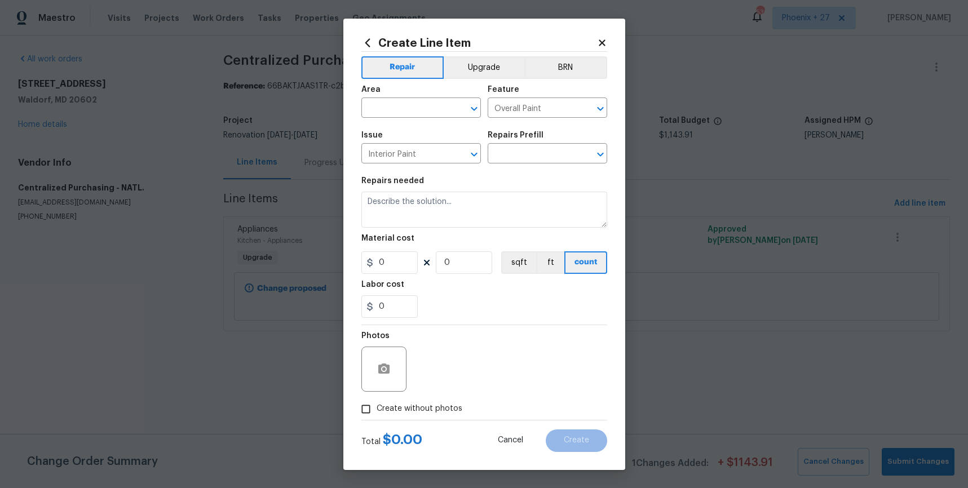
type input "PPG Paint Materials - Interior Paint $1.00"
type textarea "PPG Paint Materials ordered by Opendoor"
type input "1"
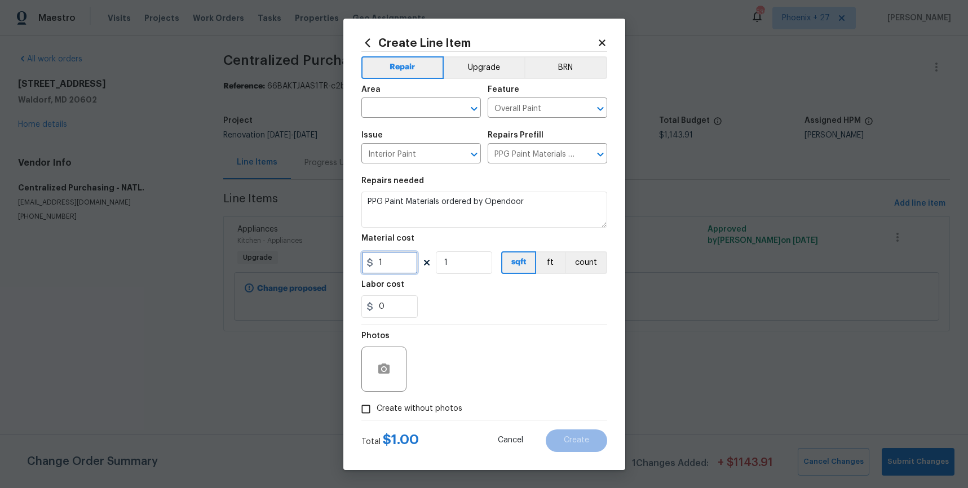
drag, startPoint x: 405, startPoint y: 256, endPoint x: 364, endPoint y: 258, distance: 41.2
click at [364, 259] on input "1" at bounding box center [390, 263] width 56 height 23
type input "687.39"
click at [384, 100] on input "text" at bounding box center [406, 108] width 88 height 17
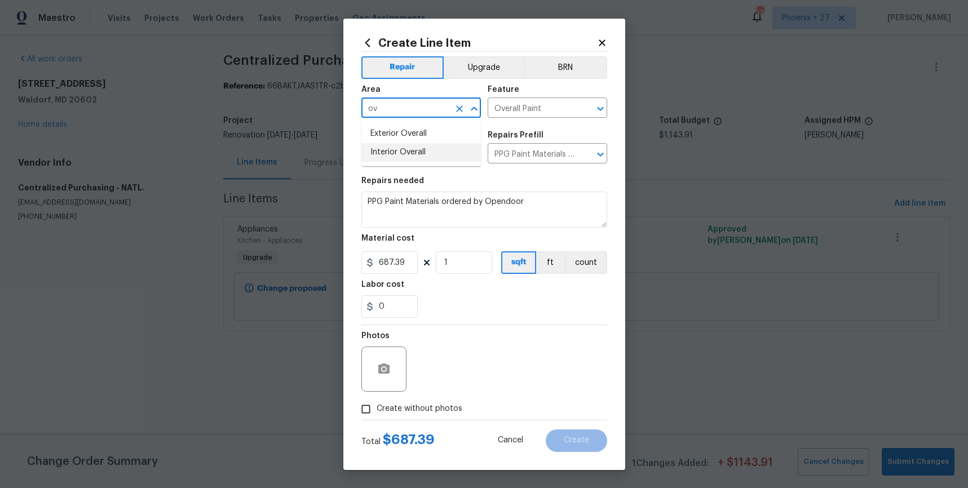
click at [397, 143] on li "Interior Overall" at bounding box center [422, 152] width 120 height 19
type input "Interior Overall"
click at [438, 404] on span "Create without photos" at bounding box center [420, 409] width 86 height 12
click at [377, 404] on input "Create without photos" at bounding box center [365, 409] width 21 height 21
checkbox input "true"
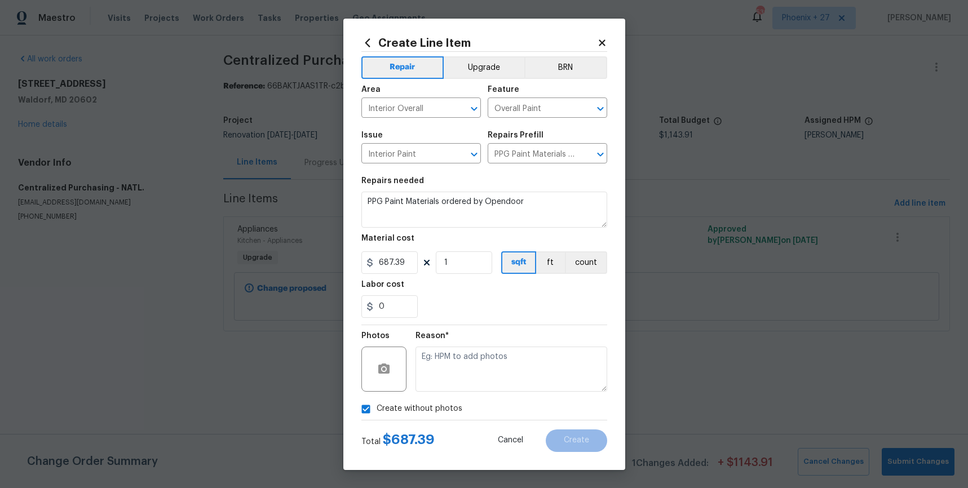
click at [446, 373] on textarea at bounding box center [512, 369] width 192 height 45
type textarea "NA"
click at [573, 441] on span "Create" at bounding box center [576, 441] width 25 height 8
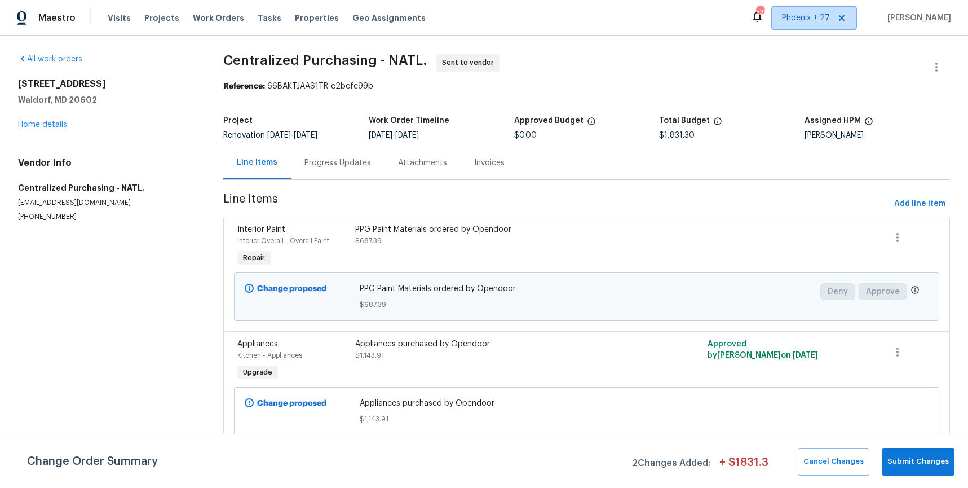
click at [826, 23] on span "Phoenix + 27" at bounding box center [806, 17] width 48 height 11
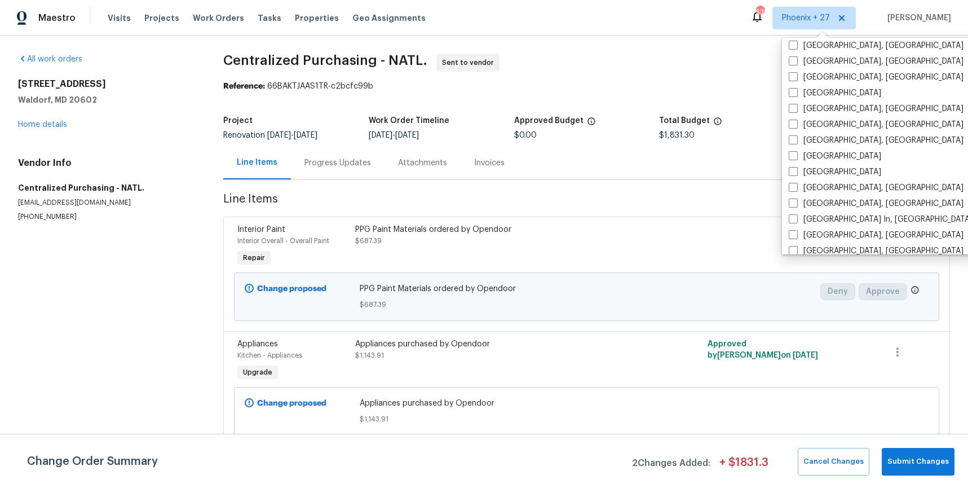
scroll to position [756, 0]
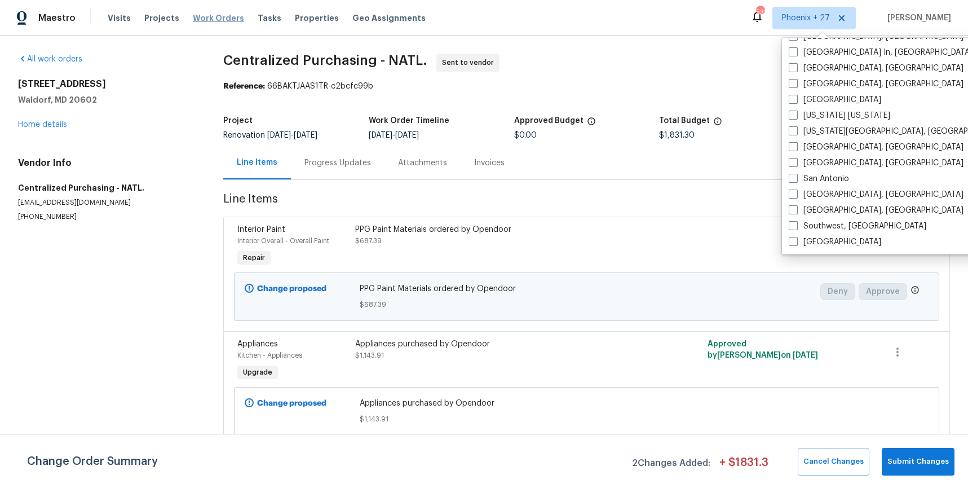
click at [213, 12] on span "Work Orders" at bounding box center [218, 17] width 51 height 11
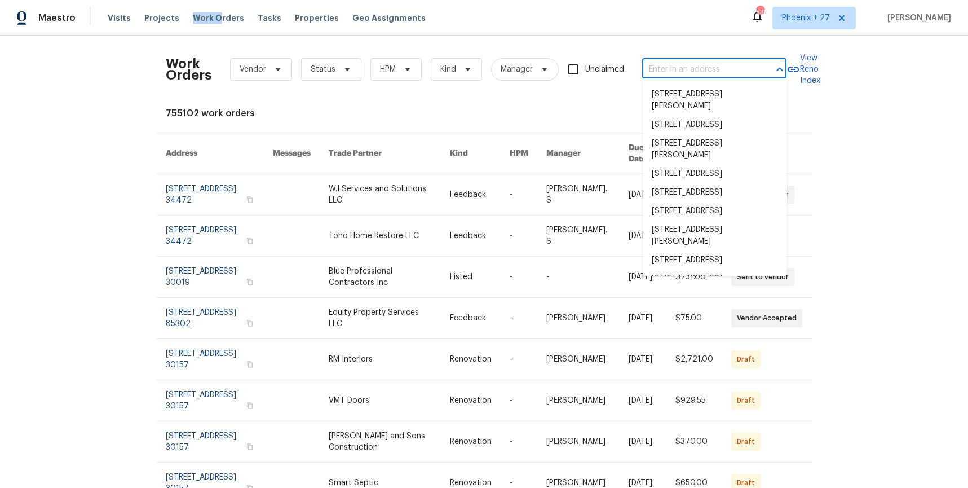
click at [706, 75] on input "text" at bounding box center [698, 69] width 113 height 17
paste input "[STREET_ADDRESS][PERSON_NAME]"
type input "[STREET_ADDRESS][PERSON_NAME]"
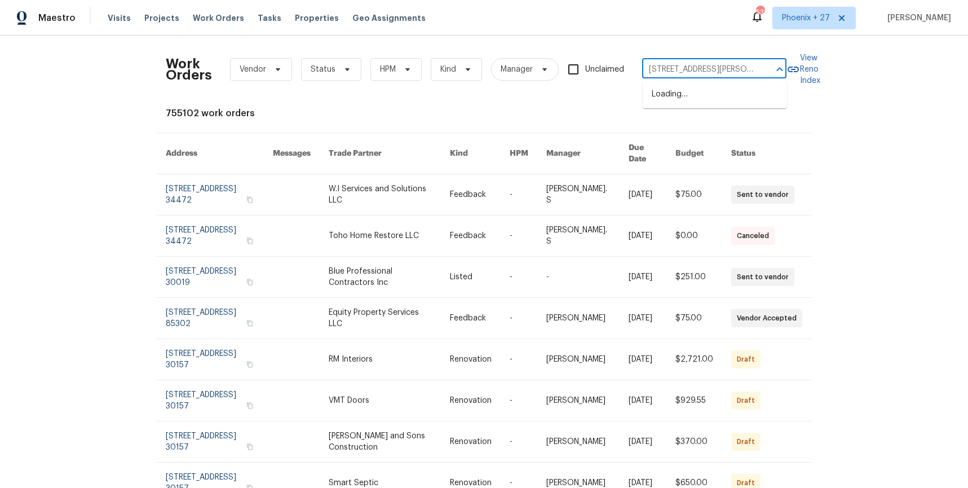
scroll to position [0, 34]
click at [697, 105] on li "[STREET_ADDRESS][PERSON_NAME]" at bounding box center [715, 100] width 144 height 30
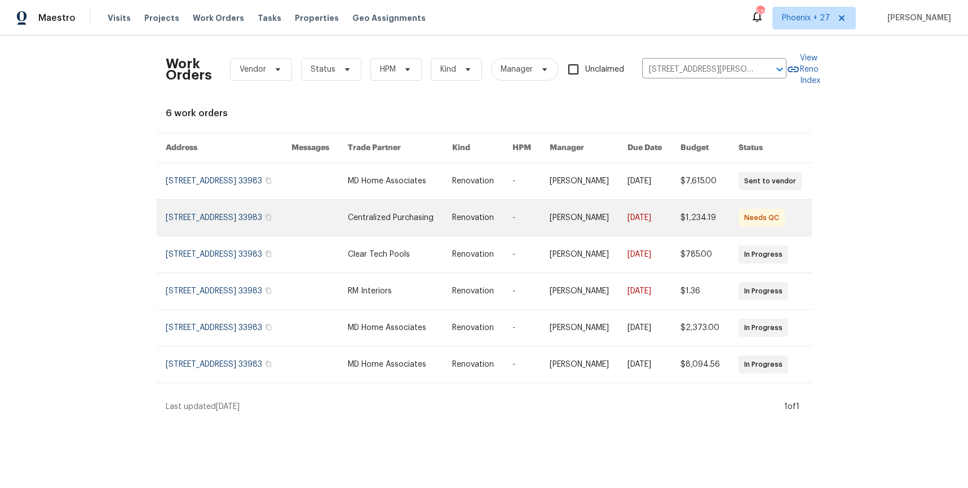
click at [418, 204] on link at bounding box center [400, 218] width 105 height 36
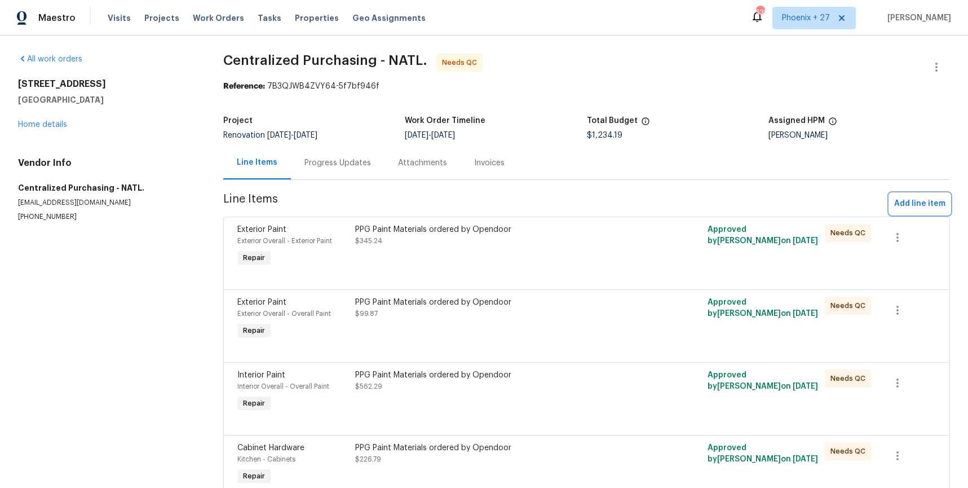
click at [906, 196] on button "Add line item" at bounding box center [920, 203] width 60 height 21
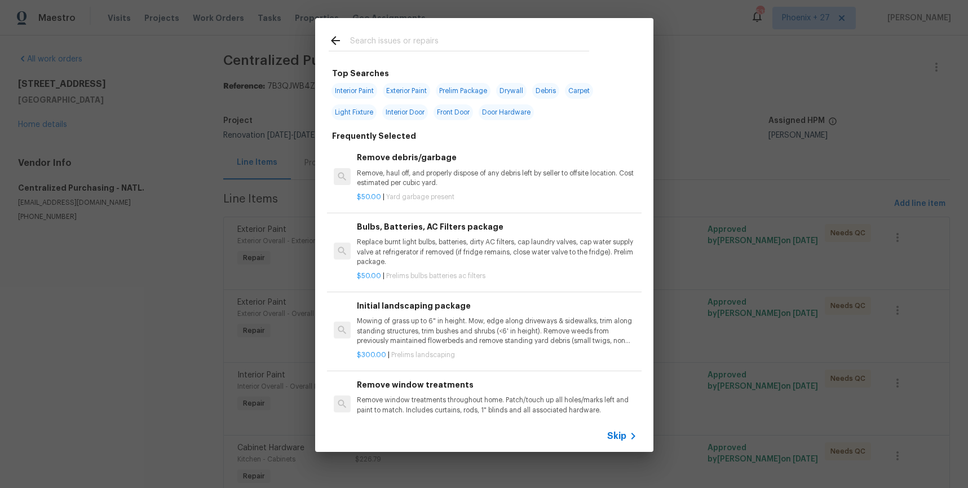
click at [530, 43] on input "text" at bounding box center [469, 42] width 239 height 17
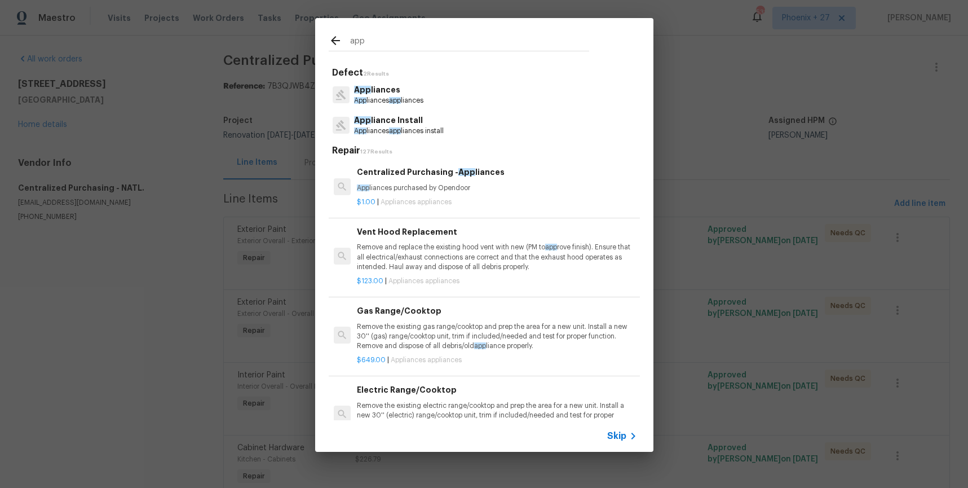
type input "app"
click at [548, 184] on p "App liances purchased by Opendoor" at bounding box center [497, 188] width 280 height 10
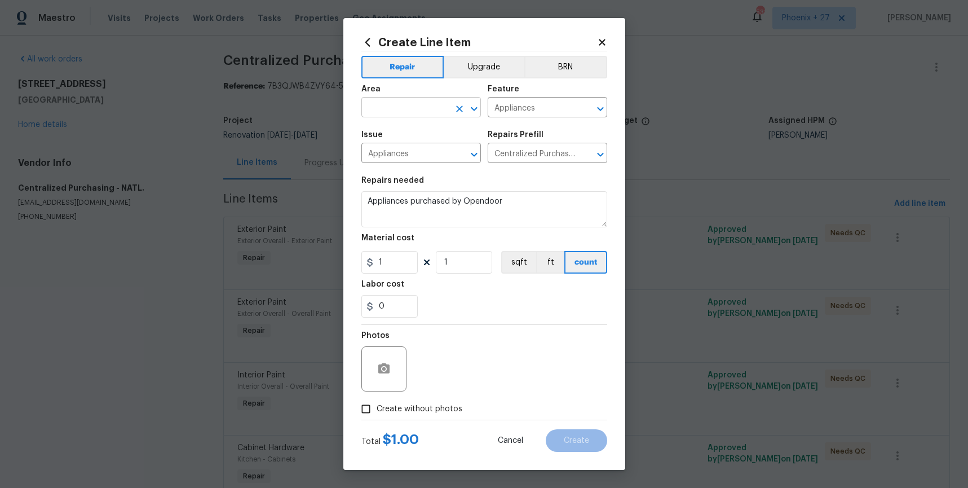
click at [403, 105] on input "text" at bounding box center [406, 108] width 88 height 17
click at [411, 127] on li "Kitchen" at bounding box center [422, 133] width 120 height 19
type input "Kitchen"
drag, startPoint x: 467, startPoint y: 363, endPoint x: 408, endPoint y: 298, distance: 87.5
click at [461, 359] on div "Photos" at bounding box center [485, 361] width 246 height 73
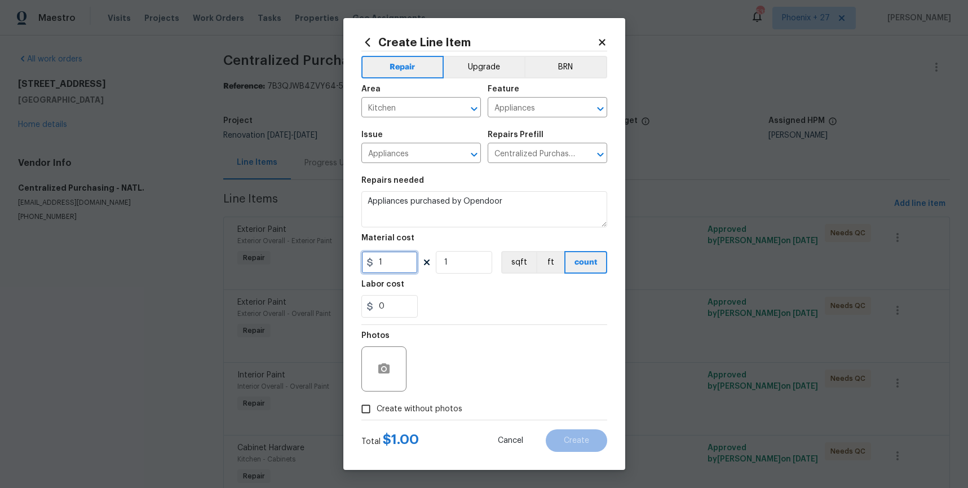
click at [362, 258] on input "1" at bounding box center [390, 262] width 56 height 23
type input "811.22"
click at [436, 403] on span "Create without photos" at bounding box center [420, 409] width 86 height 12
click at [377, 403] on input "Create without photos" at bounding box center [365, 408] width 21 height 21
checkbox input "true"
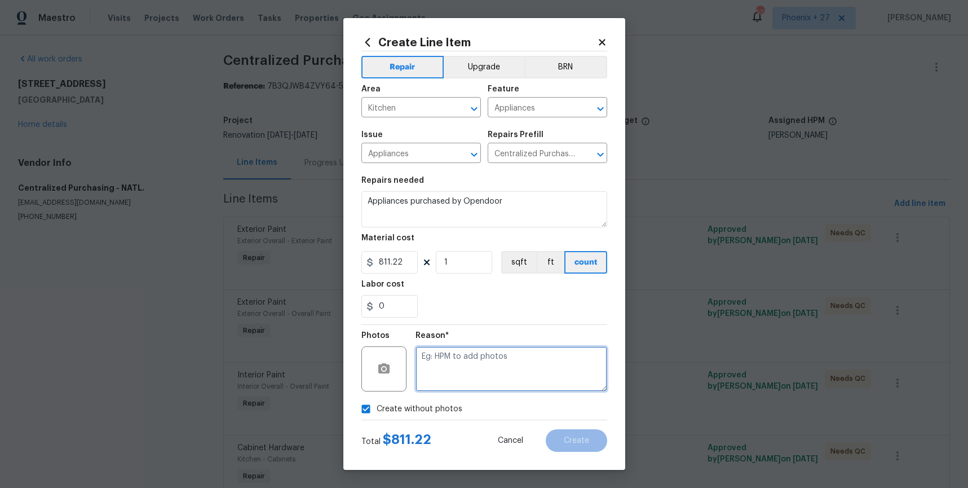
click at [441, 382] on textarea at bounding box center [512, 368] width 192 height 45
type textarea "NA"
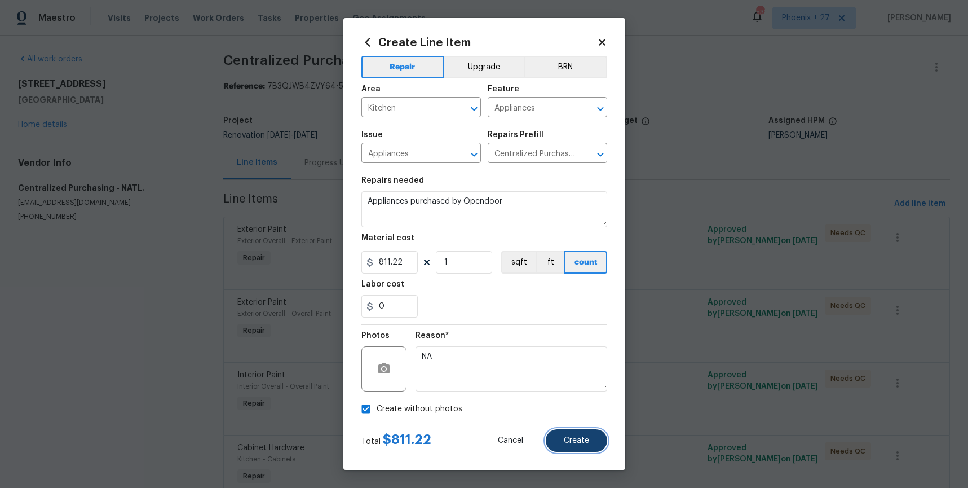
click at [566, 437] on span "Create" at bounding box center [576, 441] width 25 height 8
